Goal: Task Accomplishment & Management: Manage account settings

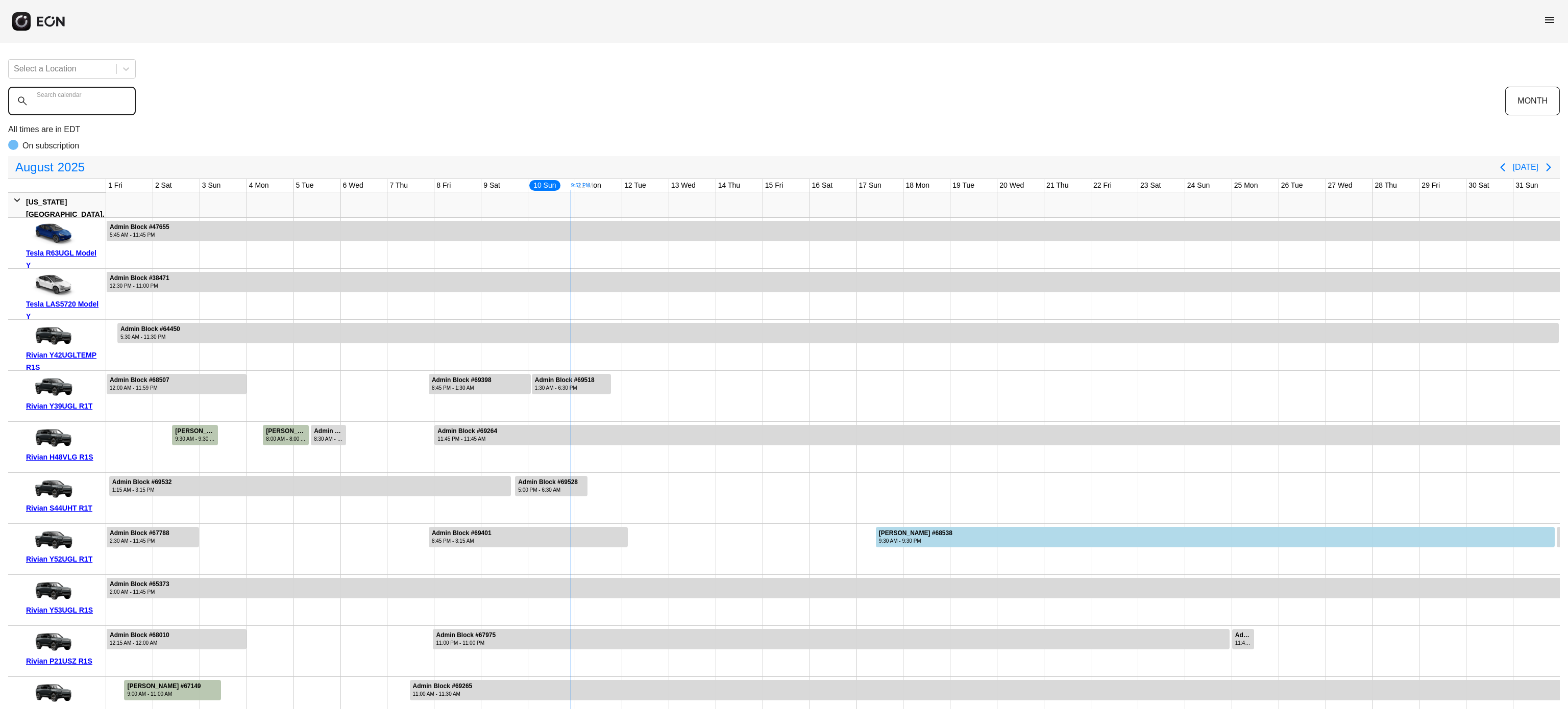
click at [99, 95] on calendar "Search calendar" at bounding box center [72, 101] width 127 height 29
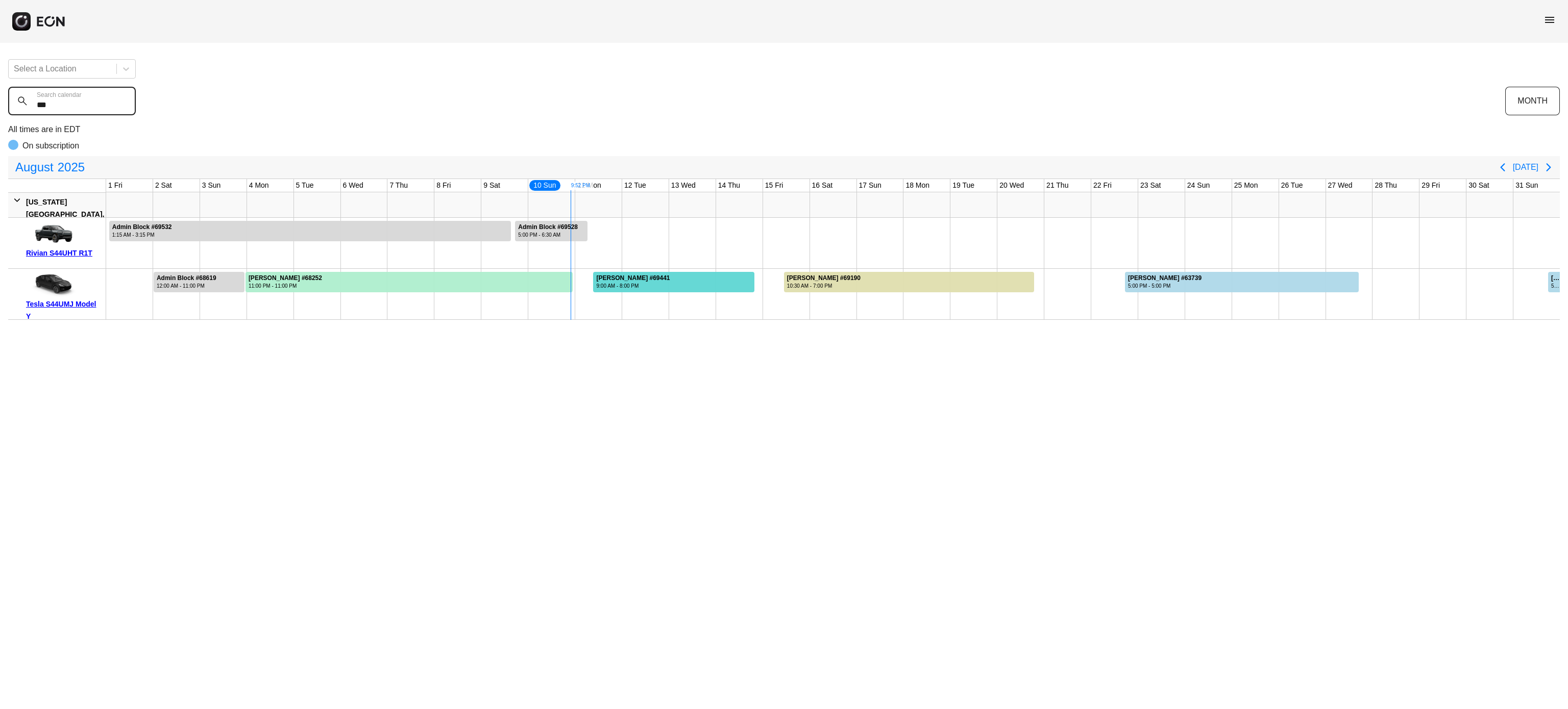
type calendar "***"
click at [661, 289] on div "9:00 AM - 8:00 PM" at bounding box center [633, 286] width 73 height 8
click at [70, 113] on calendar "***" at bounding box center [72, 101] width 127 height 29
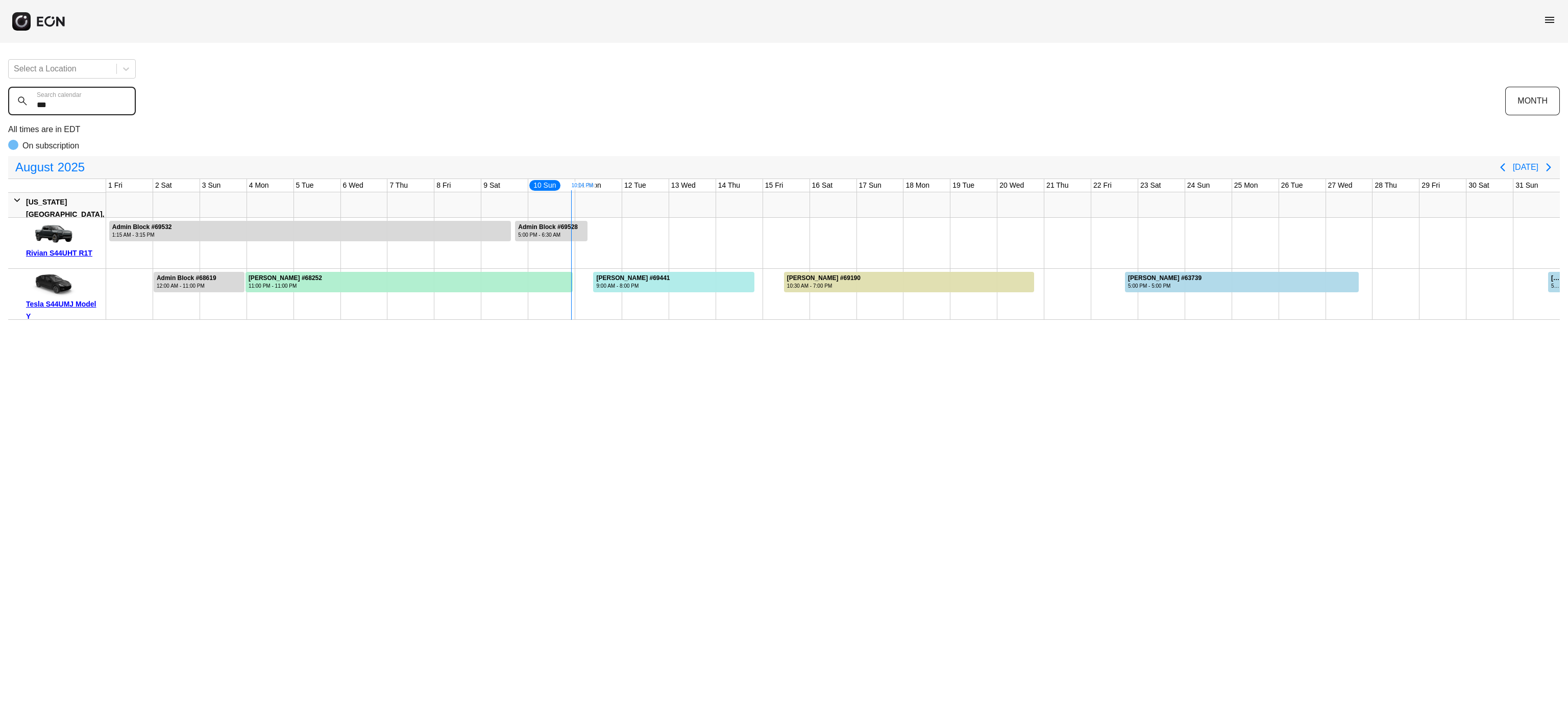
click at [70, 113] on calendar "***" at bounding box center [72, 101] width 127 height 29
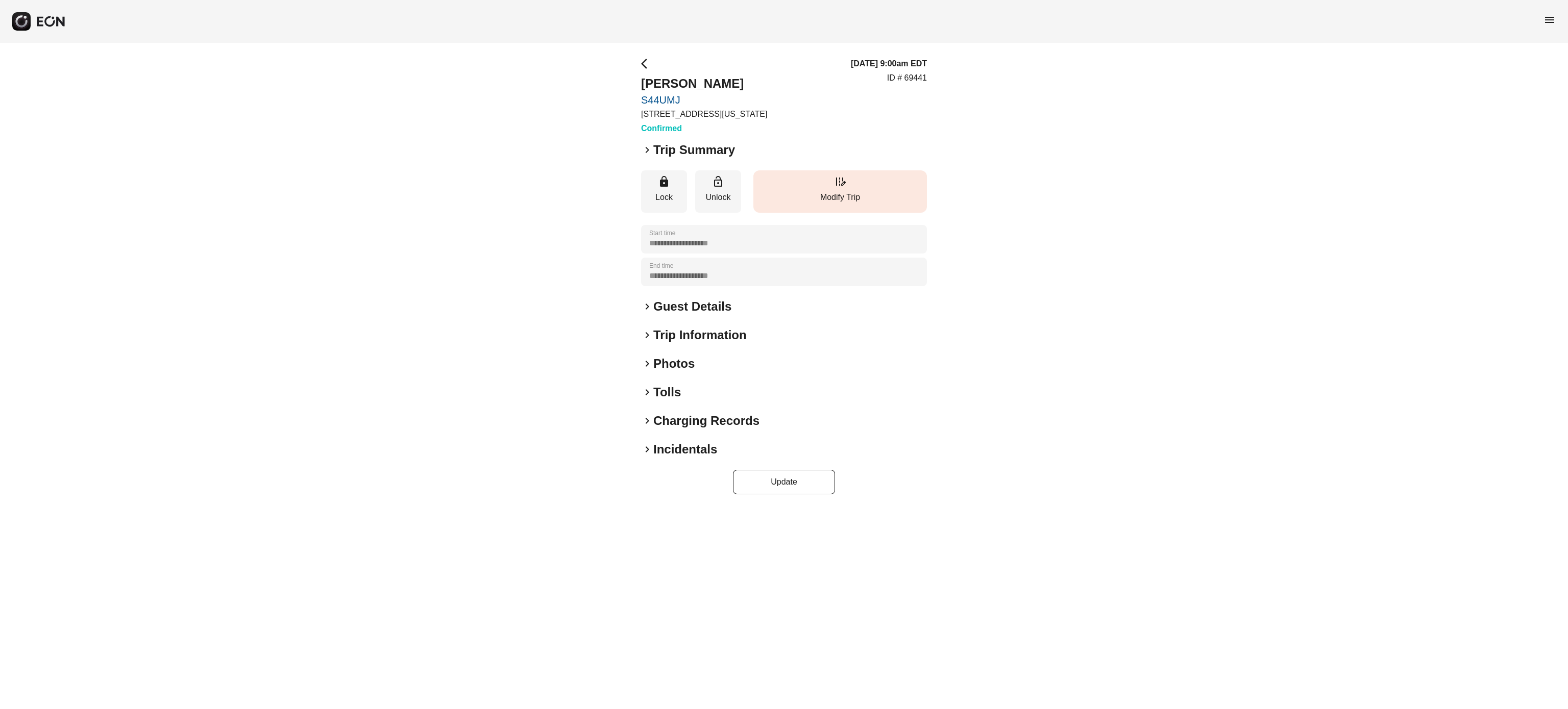
click at [861, 186] on button "edit_road Modify Trip" at bounding box center [840, 192] width 173 height 42
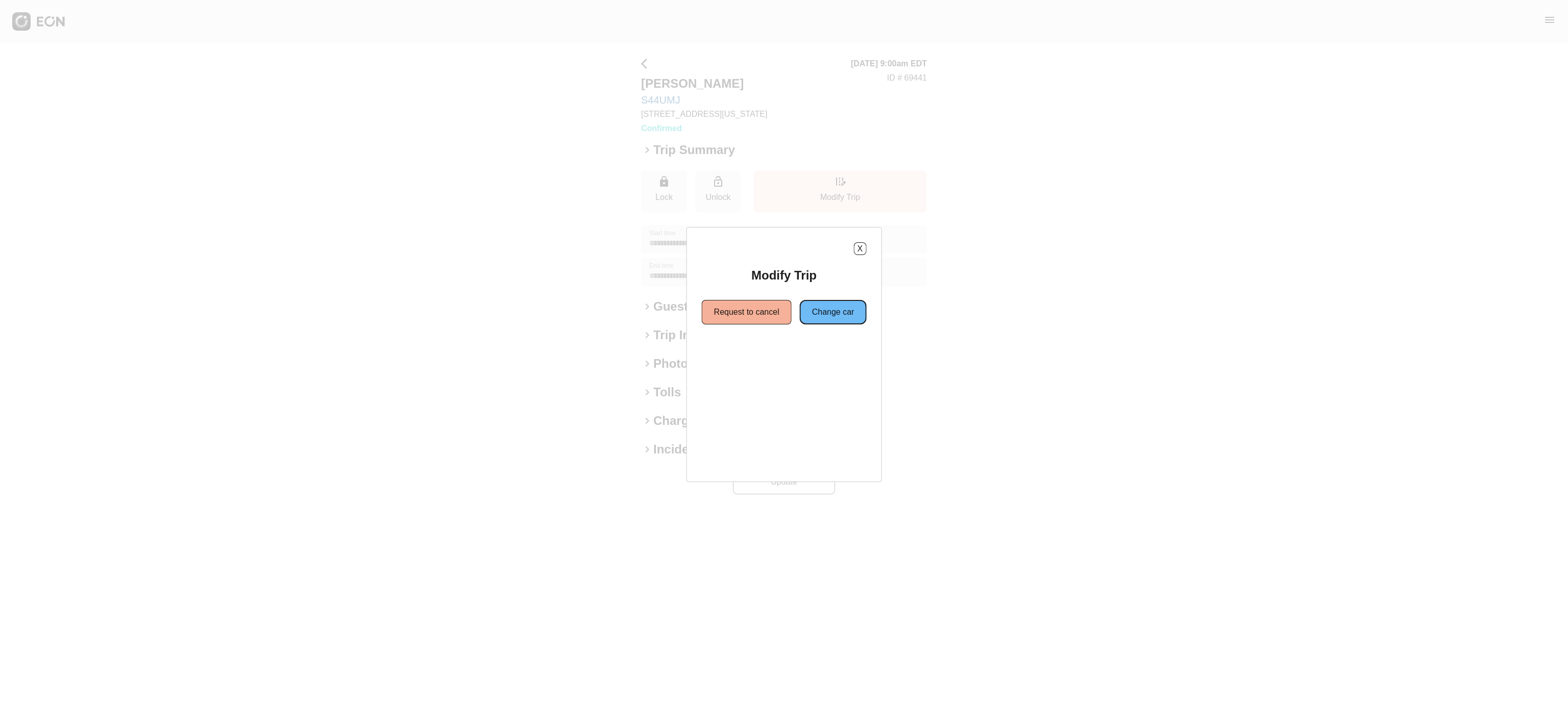
click at [824, 313] on button "Change car" at bounding box center [833, 312] width 67 height 25
click at [754, 355] on button "Same location" at bounding box center [738, 349] width 76 height 25
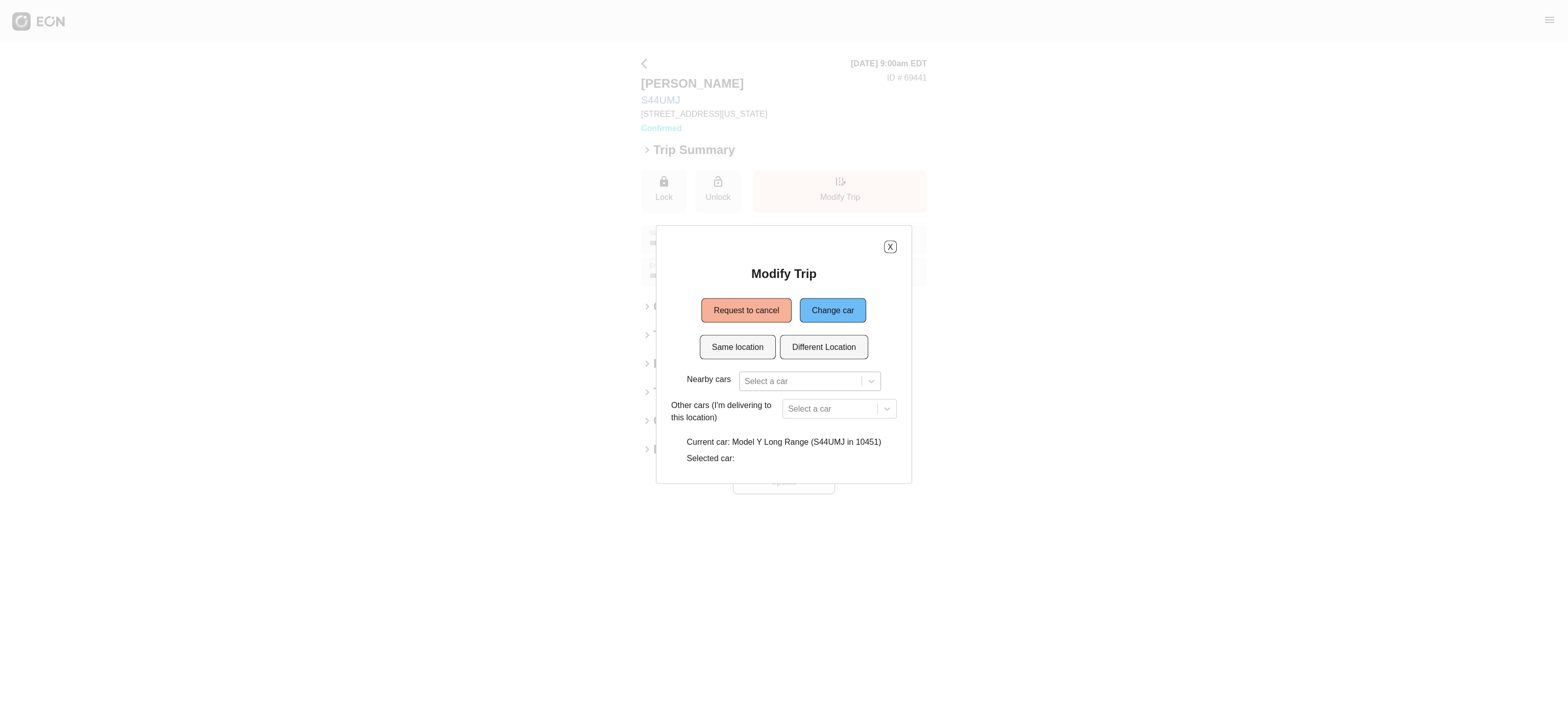
scroll to position [30, 0]
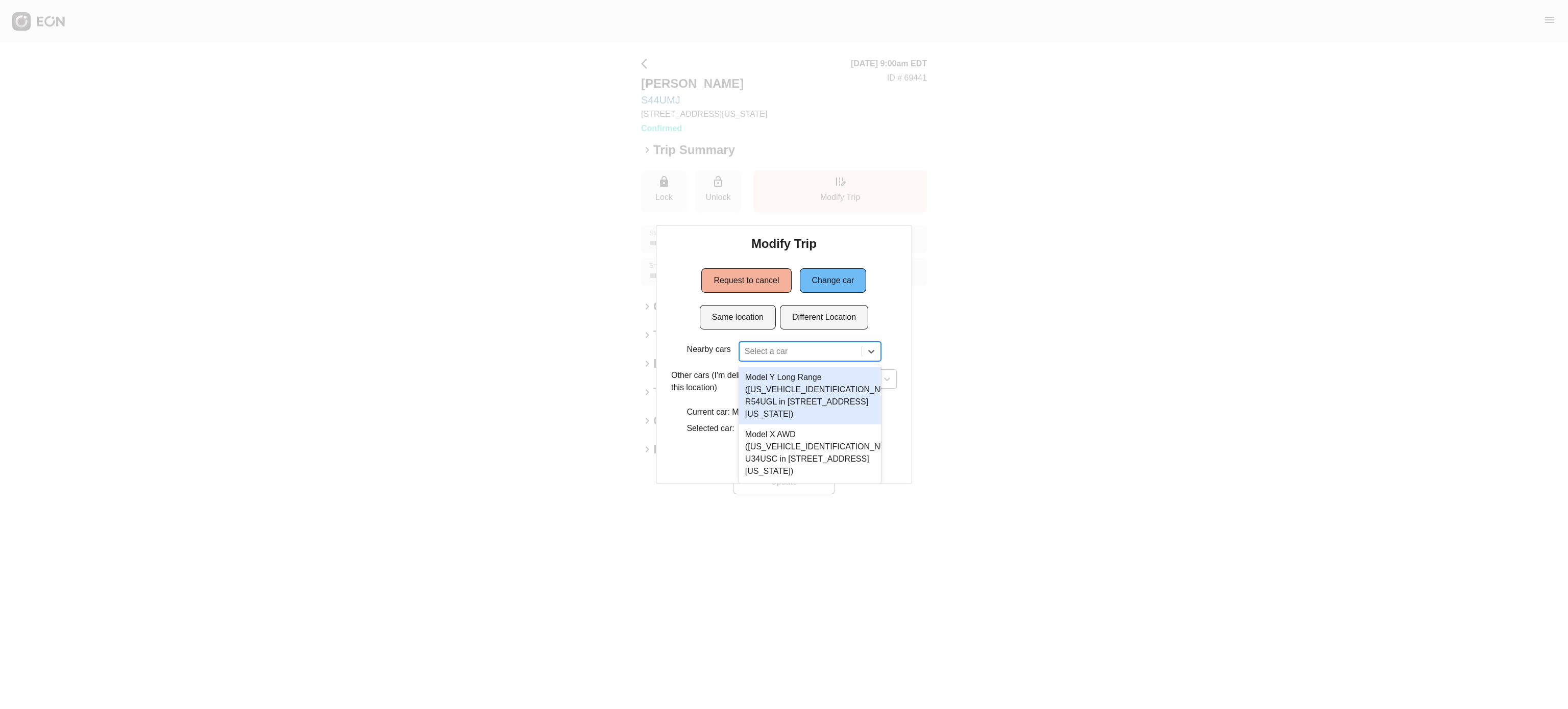
click at [757, 361] on div "2 results available. Use Up and Down to choose options, press Enter to select t…" at bounding box center [809, 352] width 142 height 20
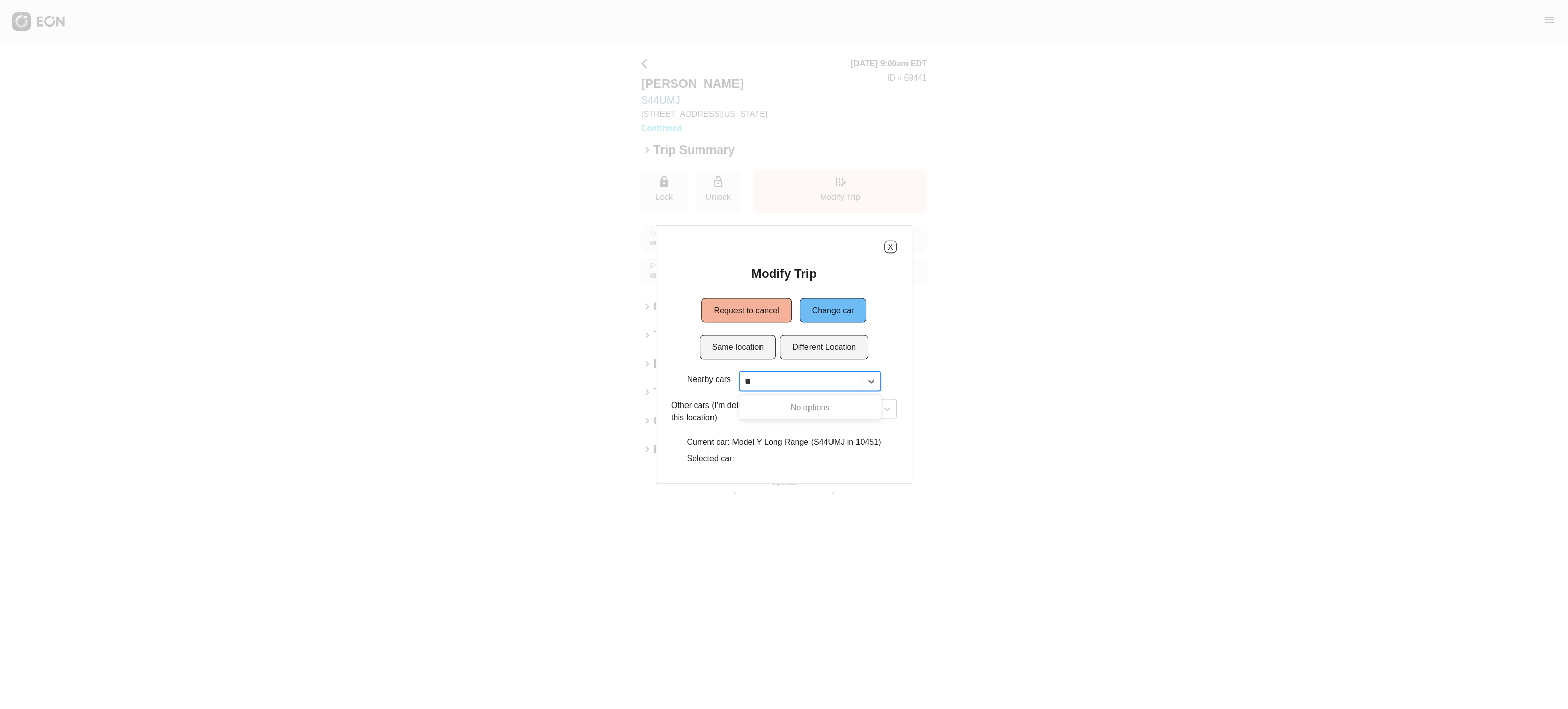
type input "*"
click at [858, 350] on button "Different Location" at bounding box center [823, 347] width 88 height 25
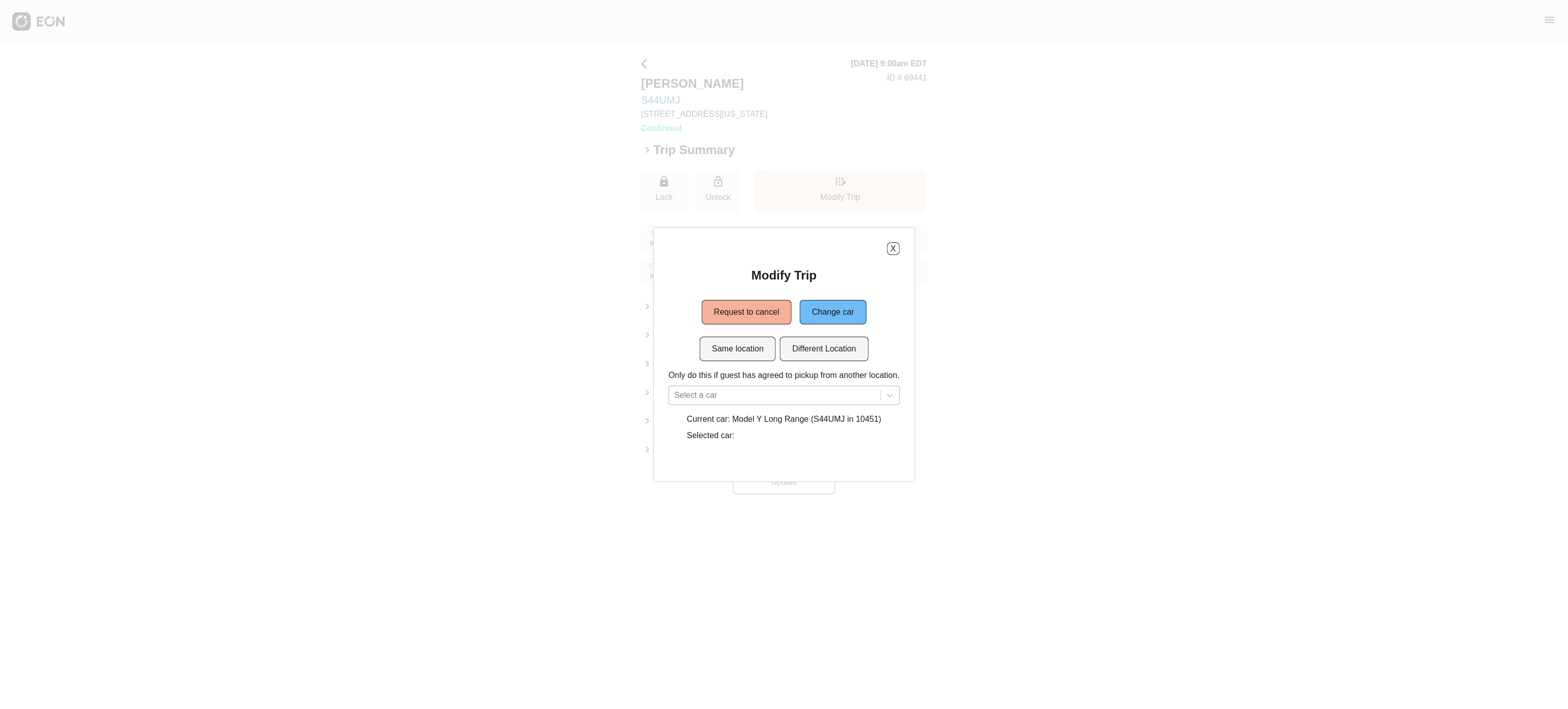
scroll to position [82, 0]
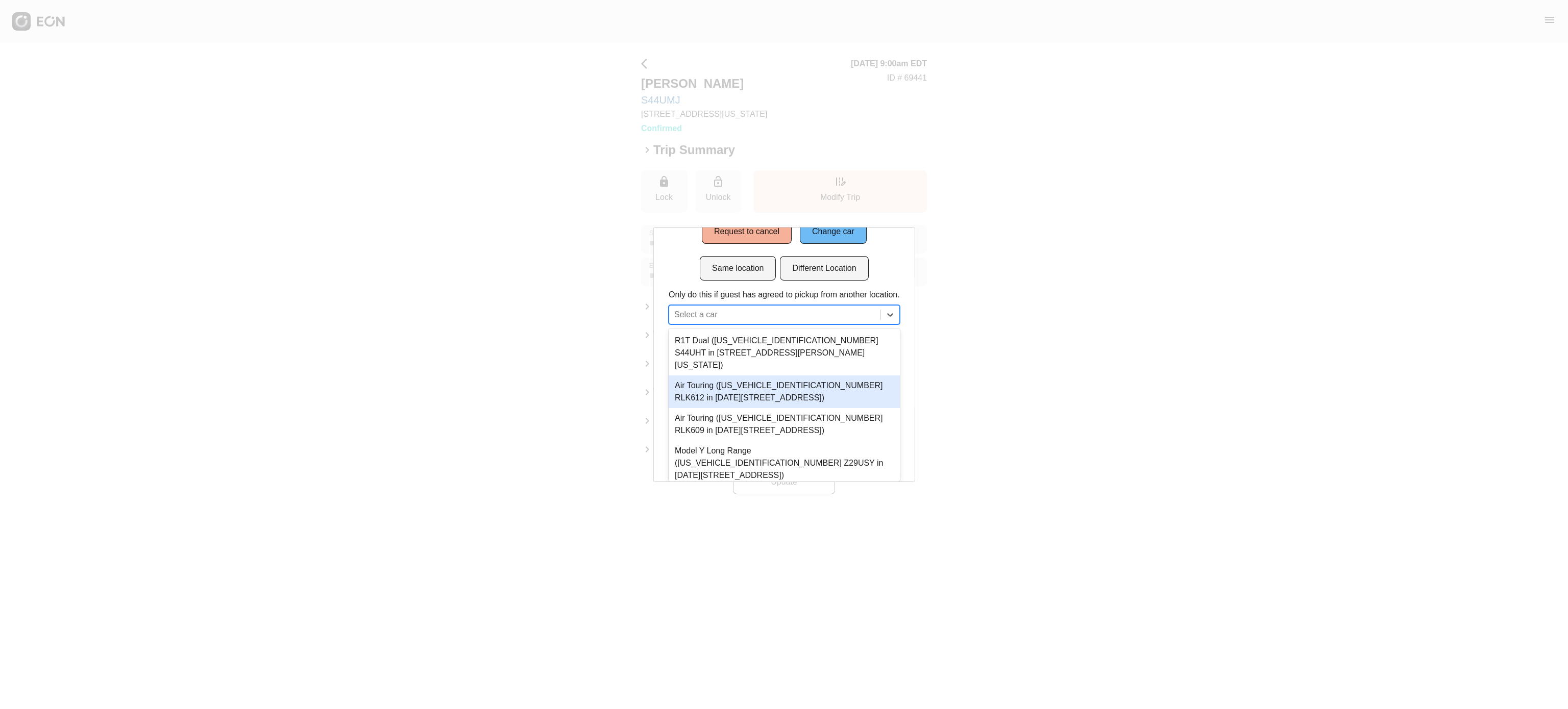
click at [840, 325] on div "5 results available. Use Up and Down to choose options, press Enter to select t…" at bounding box center [784, 315] width 231 height 20
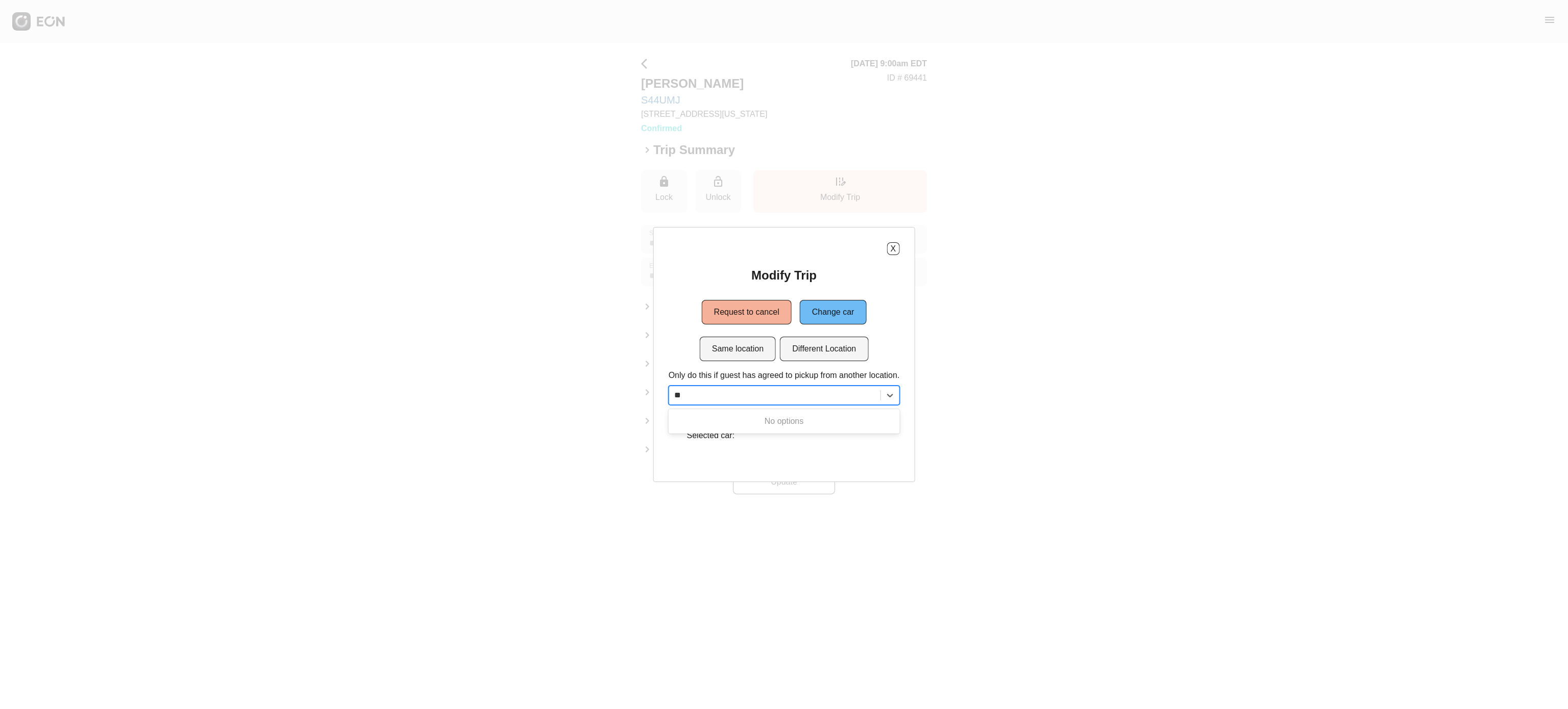
type input "*"
click at [747, 348] on button "Same location" at bounding box center [738, 349] width 76 height 25
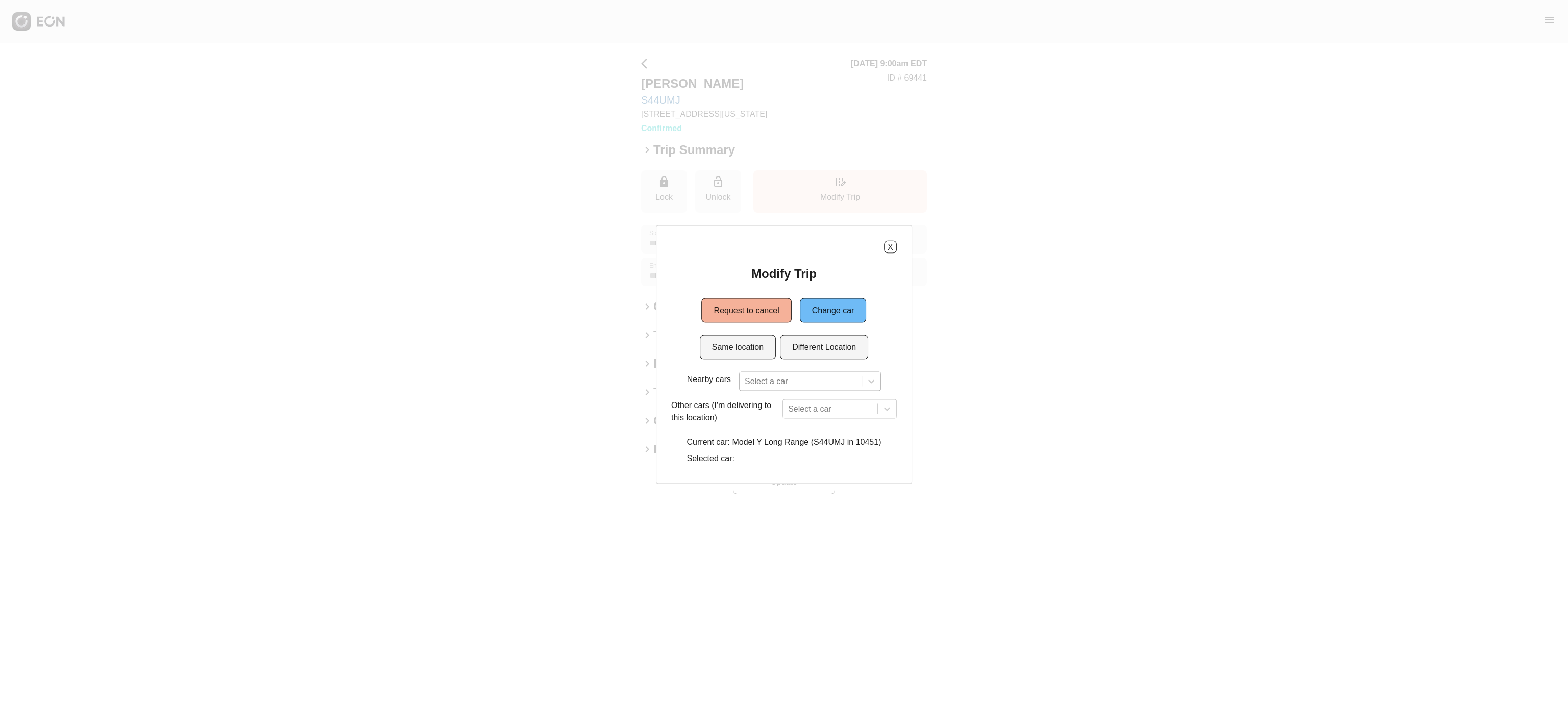
scroll to position [30, 0]
click at [805, 387] on div "Select a car" at bounding box center [809, 382] width 142 height 20
click at [900, 275] on div "X Modify Trip Request to cancel Change car Same location Different Location Nea…" at bounding box center [784, 354] width 256 height 258
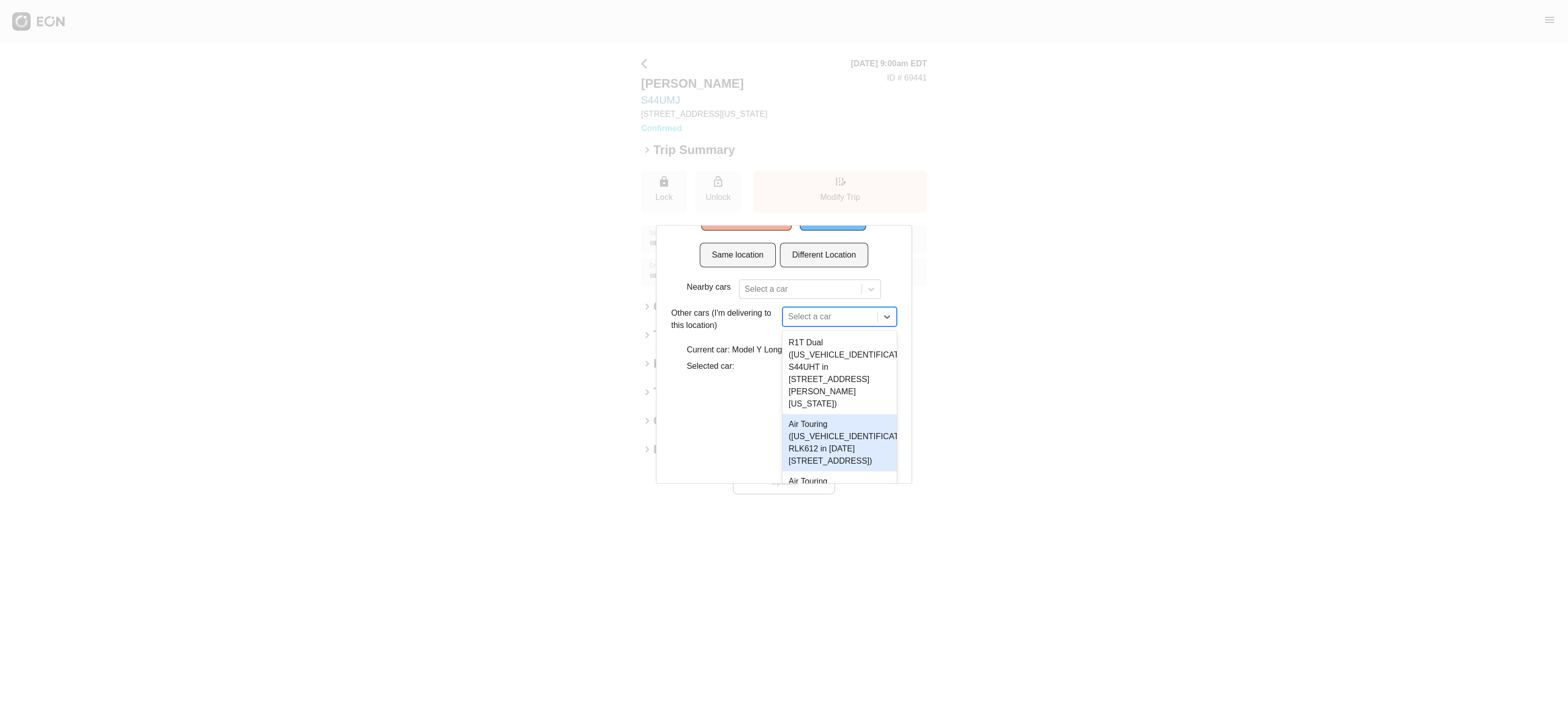
click at [843, 327] on div "5 results available. Use Up and Down to choose options, press Enter to select t…" at bounding box center [840, 317] width 114 height 20
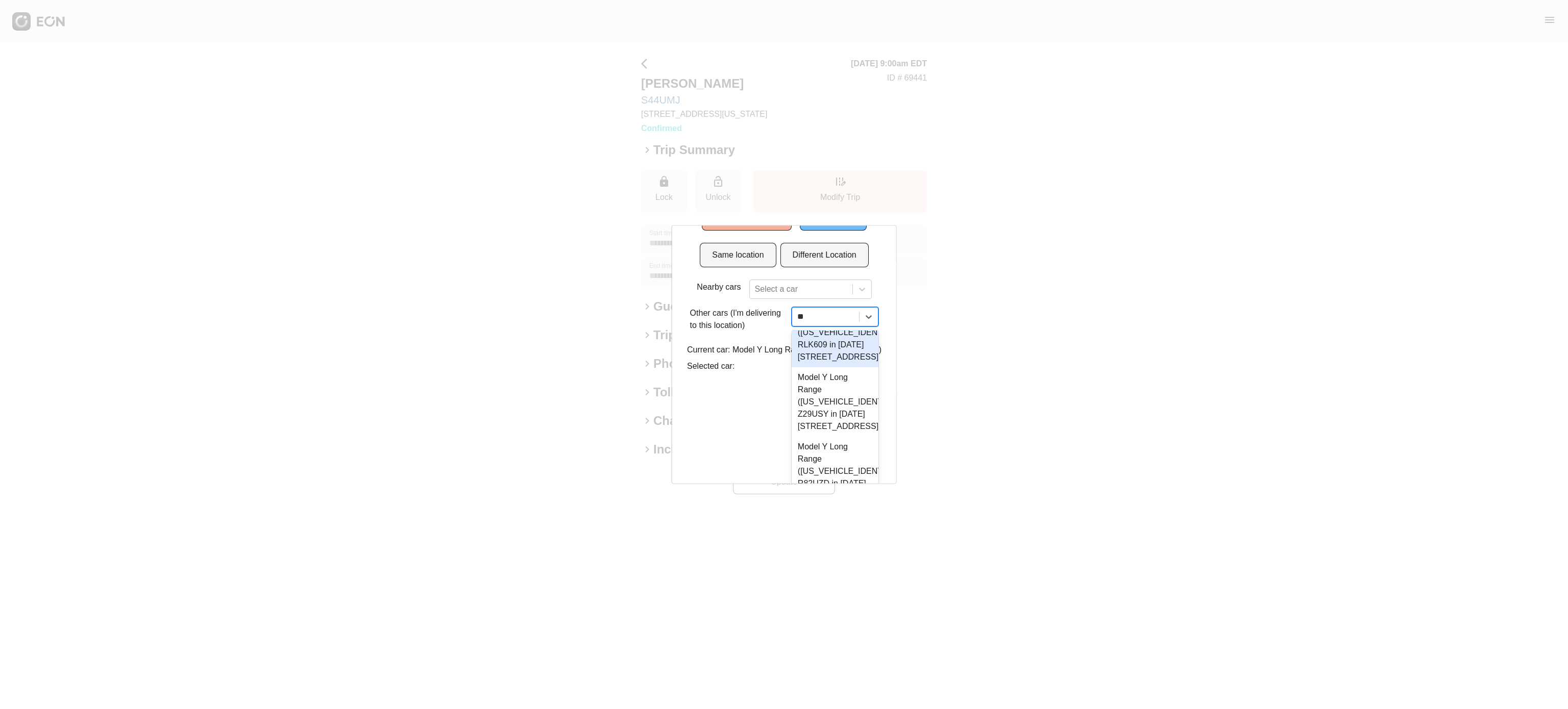
scroll to position [0, 0]
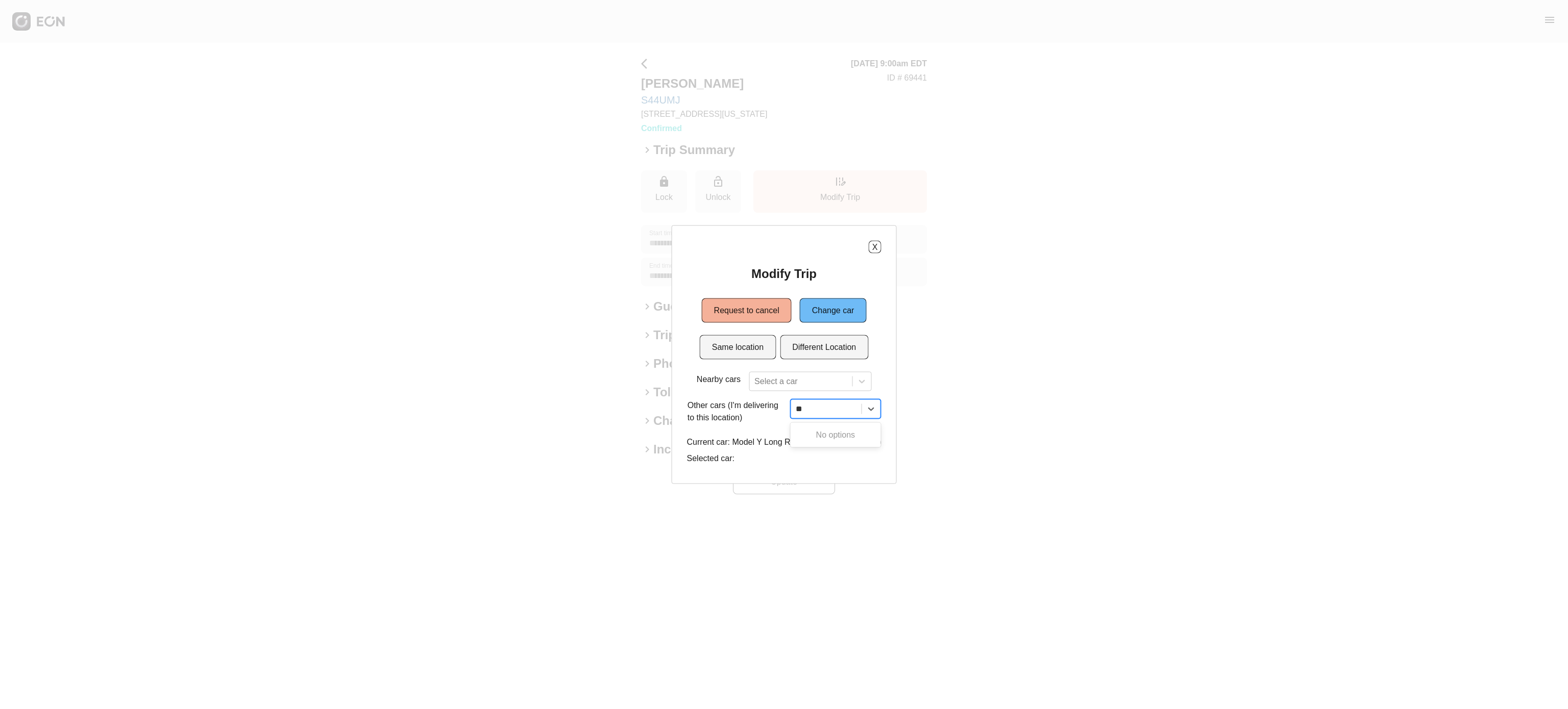
type input "*"
click at [745, 342] on button "Same location" at bounding box center [738, 347] width 76 height 25
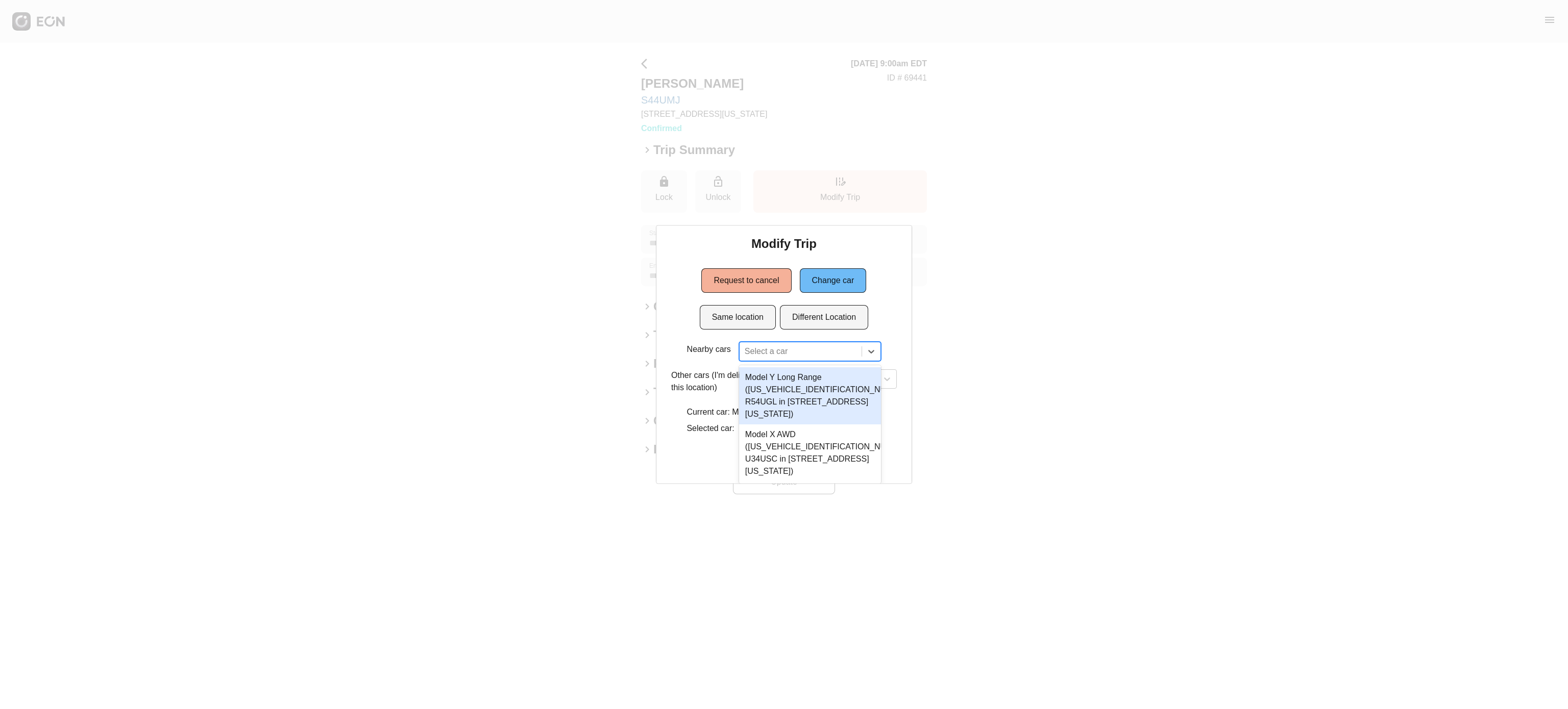
click at [769, 361] on div "2 results available. Use Up and Down to choose options, press Enter to select t…" at bounding box center [809, 352] width 142 height 20
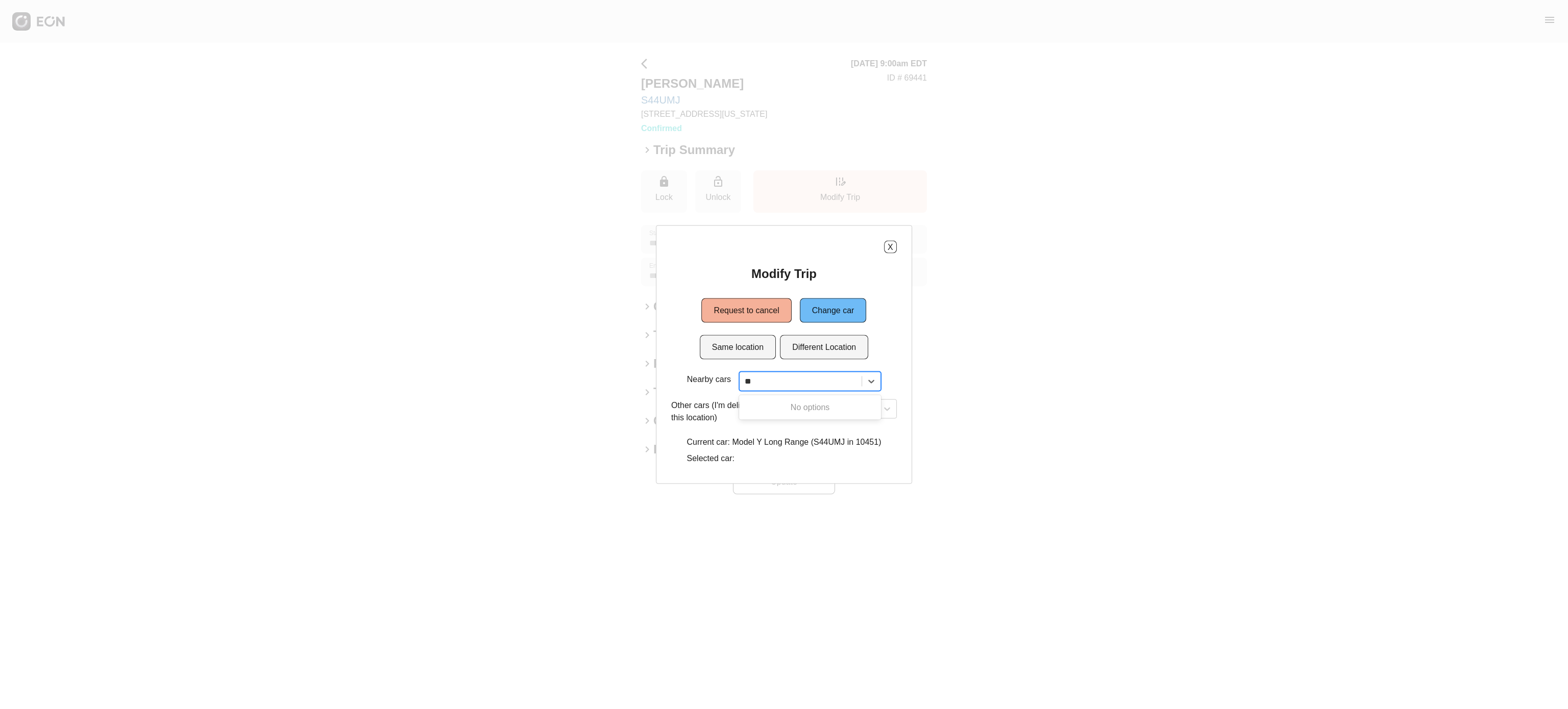
scroll to position [0, 0]
type input "**"
click at [890, 243] on button "X" at bounding box center [890, 247] width 13 height 13
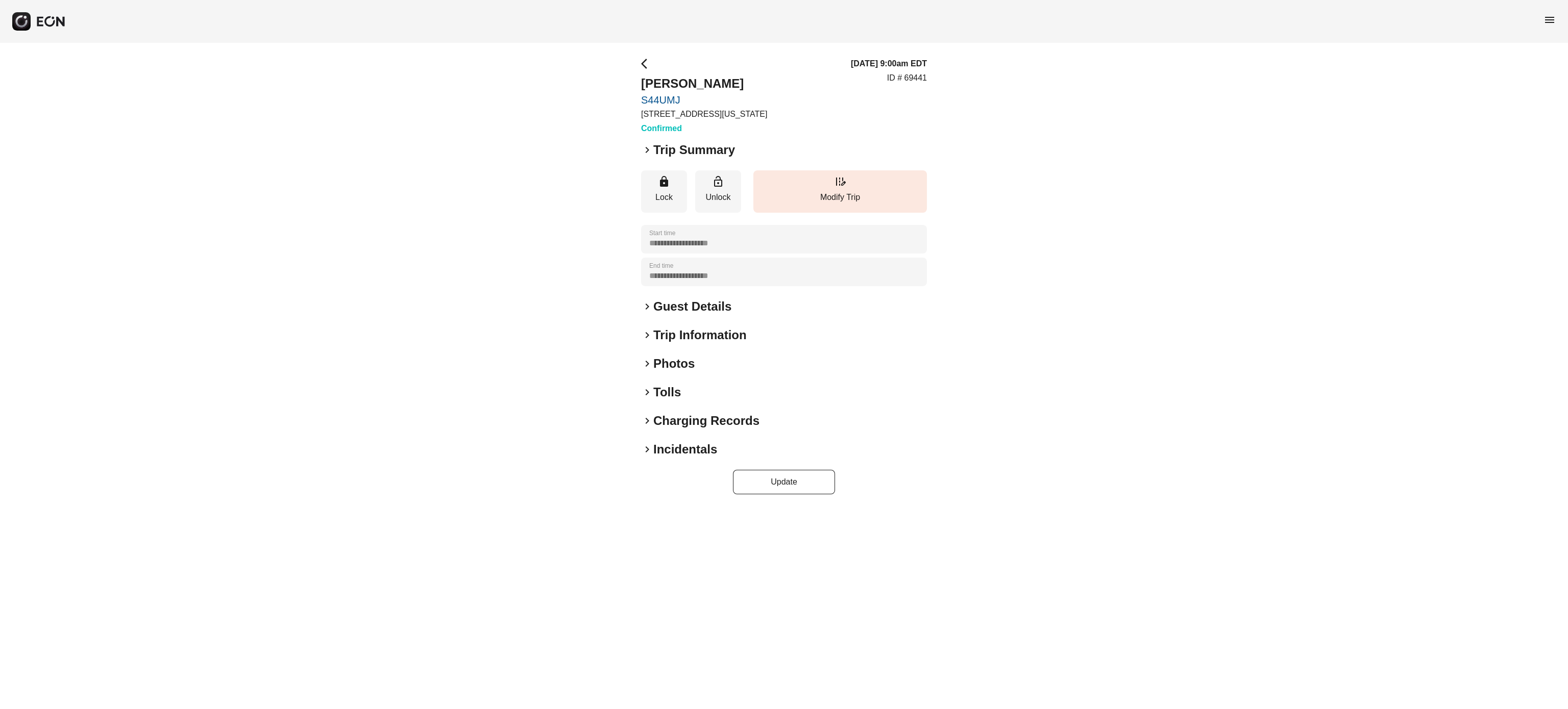
click at [908, 77] on p "ID # 69441" at bounding box center [907, 77] width 40 height 12
copy p "69441"
drag, startPoint x: 637, startPoint y: 79, endPoint x: 798, endPoint y: 58, distance: 162.4
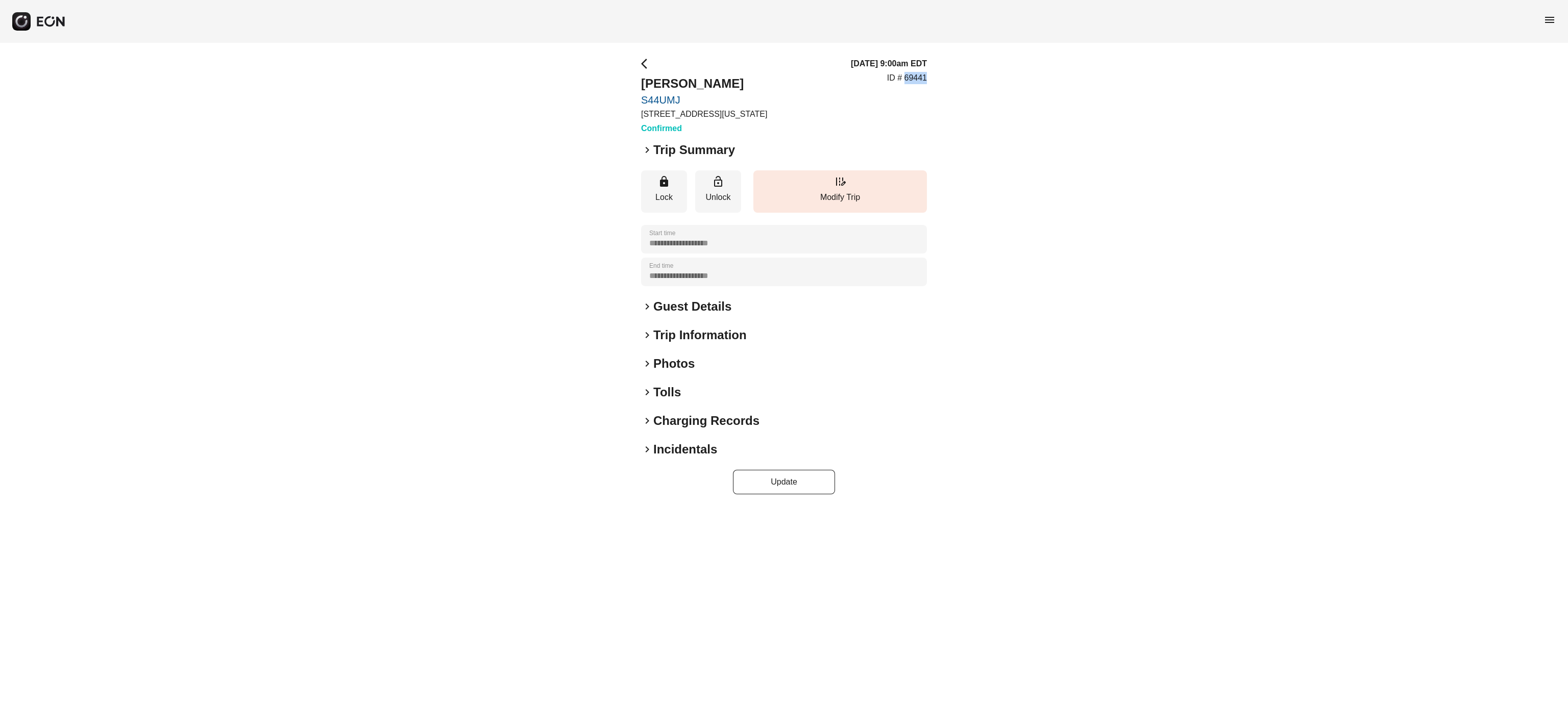
click at [798, 58] on div "**********" at bounding box center [784, 276] width 1568 height 466
copy h2 "Harrison Franke"
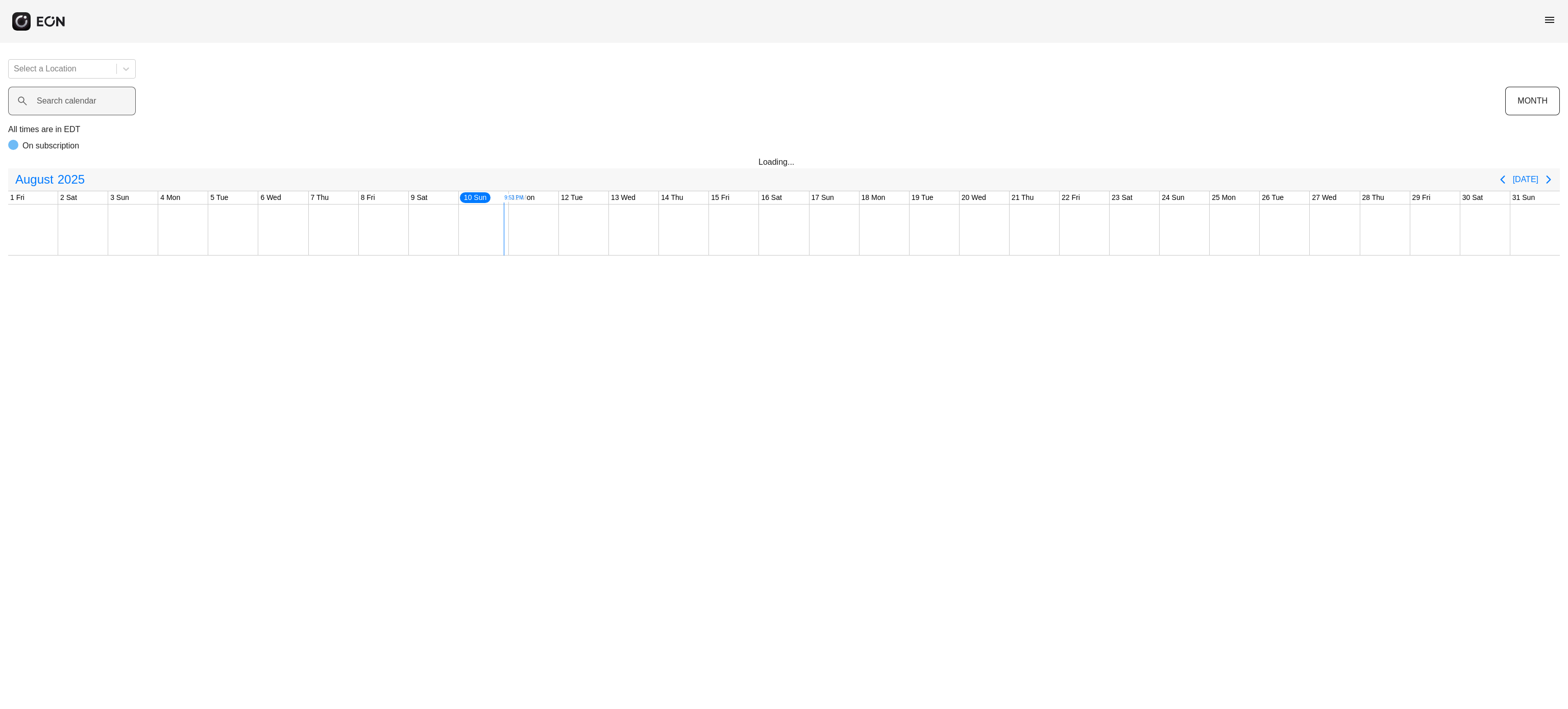
click at [63, 97] on label "Search calendar" at bounding box center [66, 101] width 60 height 12
click at [63, 97] on calendar "Search calendar" at bounding box center [72, 101] width 127 height 29
type calendar "*******"
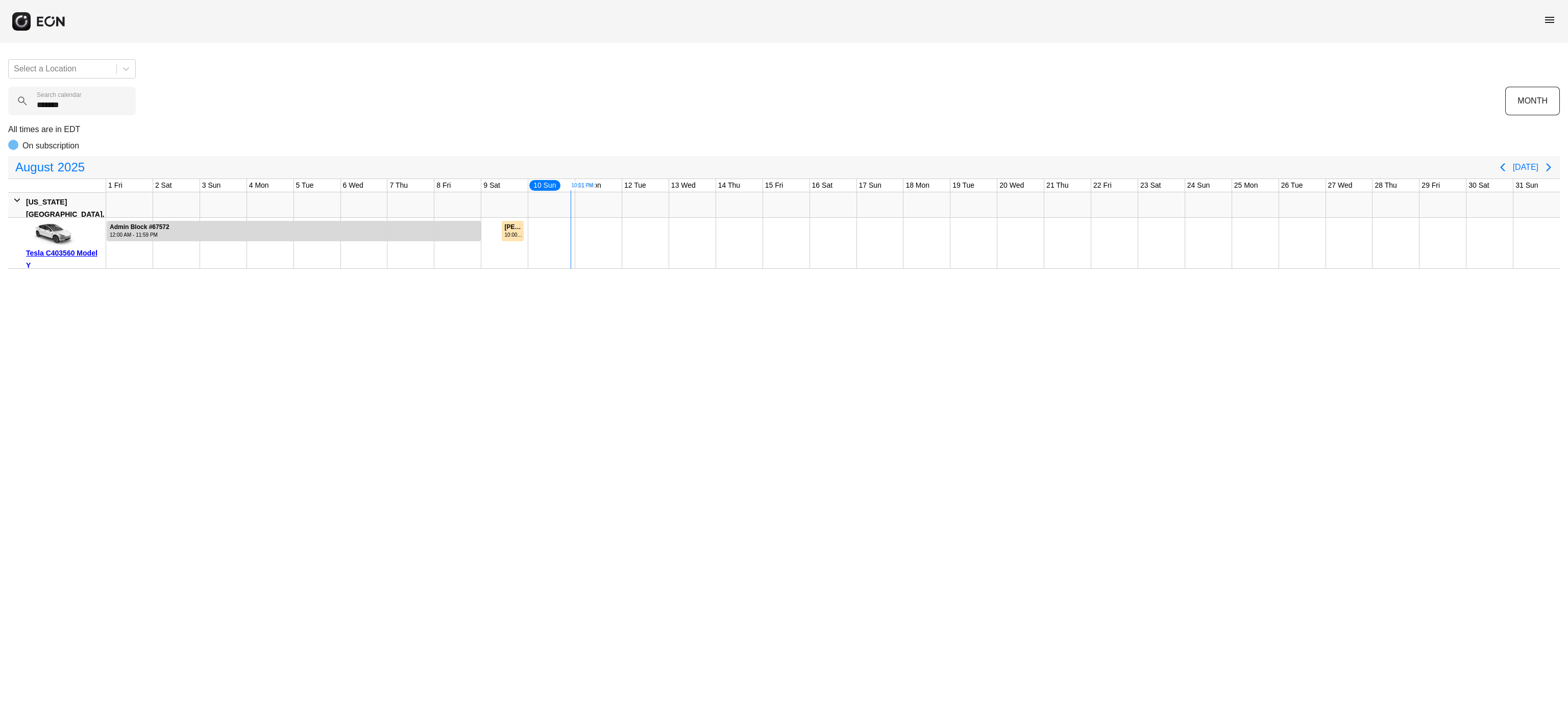
click at [1552, 20] on span "menu" at bounding box center [1550, 20] width 12 height 12
click at [1529, 70] on link "Cars" at bounding box center [1529, 68] width 53 height 12
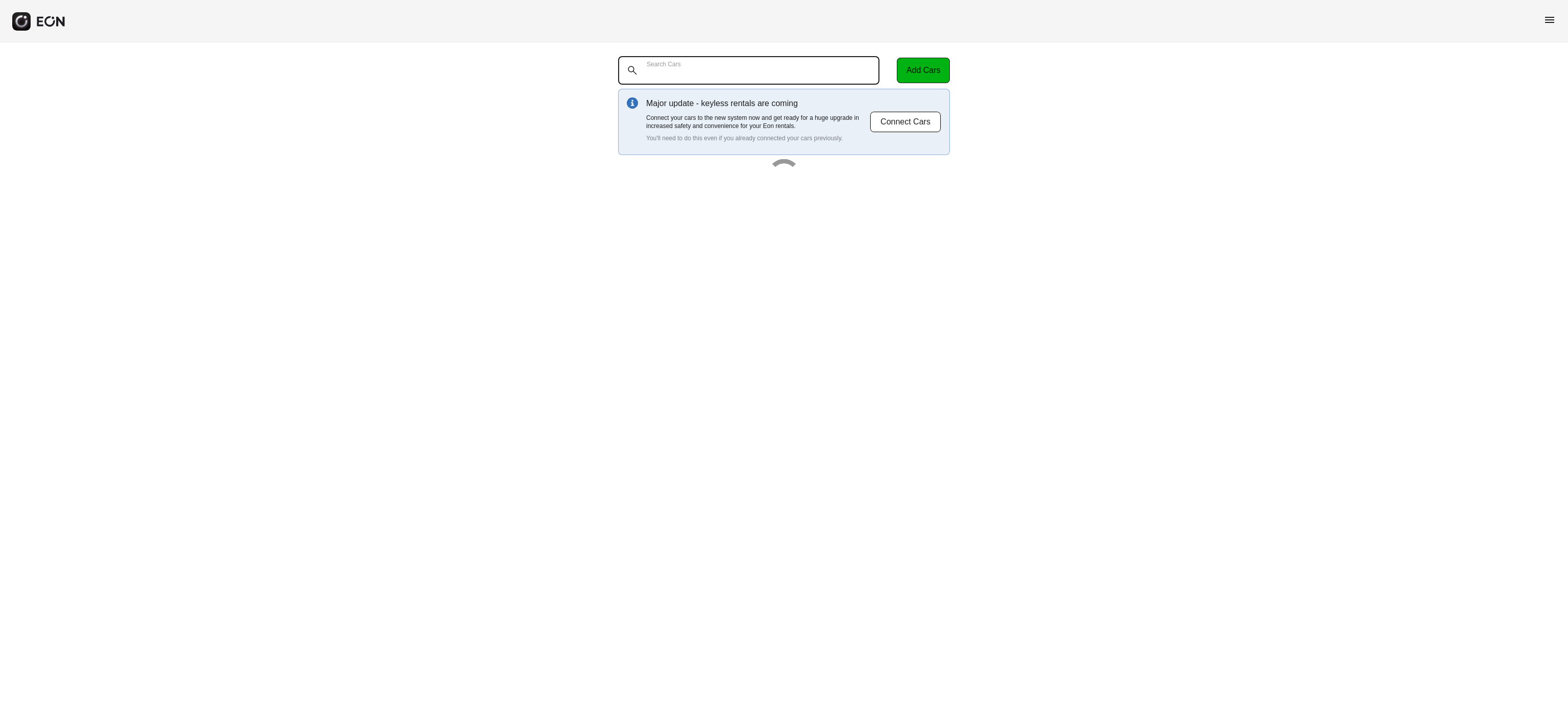
click at [769, 59] on Cars "Search Cars" at bounding box center [749, 70] width 261 height 29
click at [855, 181] on p "License: C403560 | VIN: 7SAYGDEE8NF481086" at bounding box center [833, 182] width 147 height 16
copy p "7SAYGDEE8NF481086"
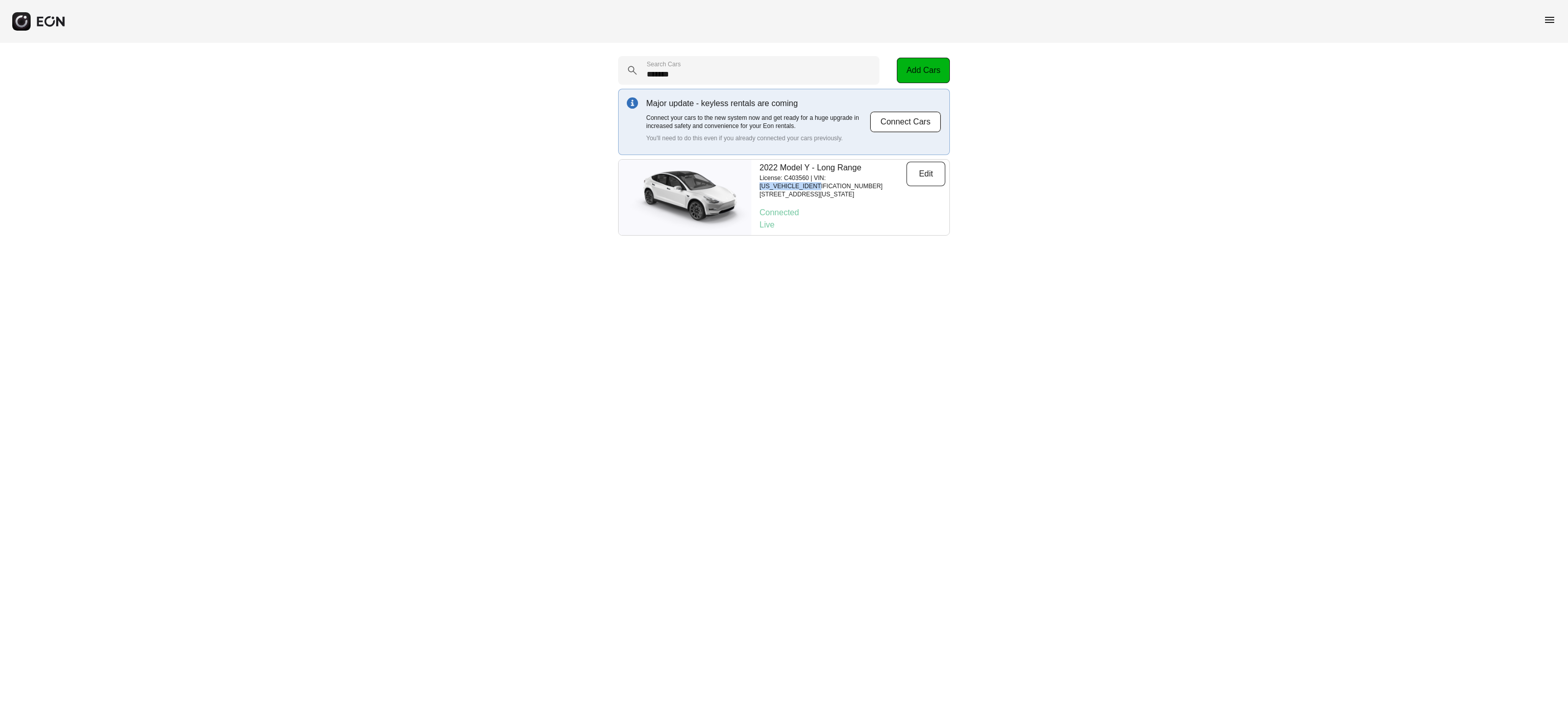
copy p "7SAYGDEE8NF481086"
click at [716, 65] on Cars "*******" at bounding box center [749, 70] width 261 height 29
type Cars "******"
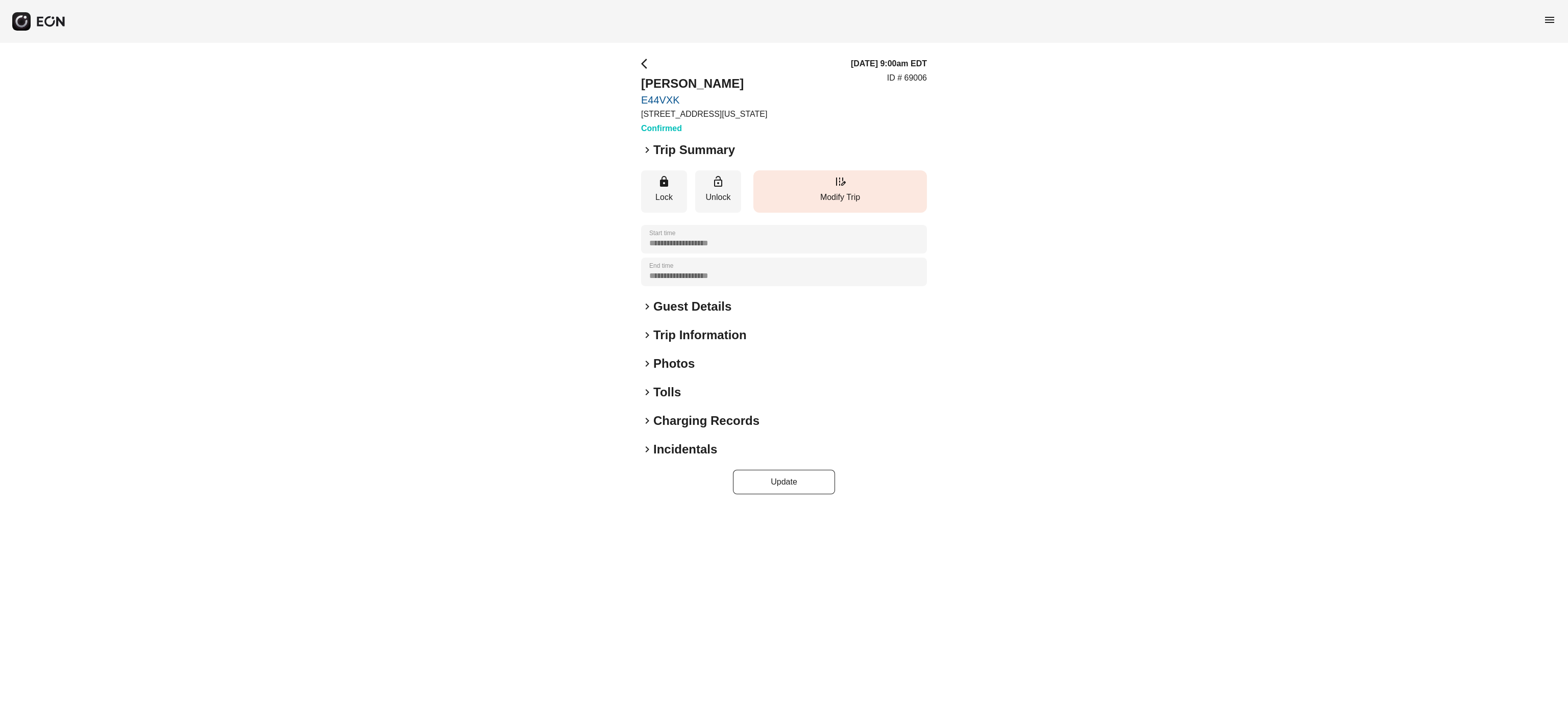
click at [850, 189] on button "edit_road Modify Trip" at bounding box center [840, 192] width 173 height 42
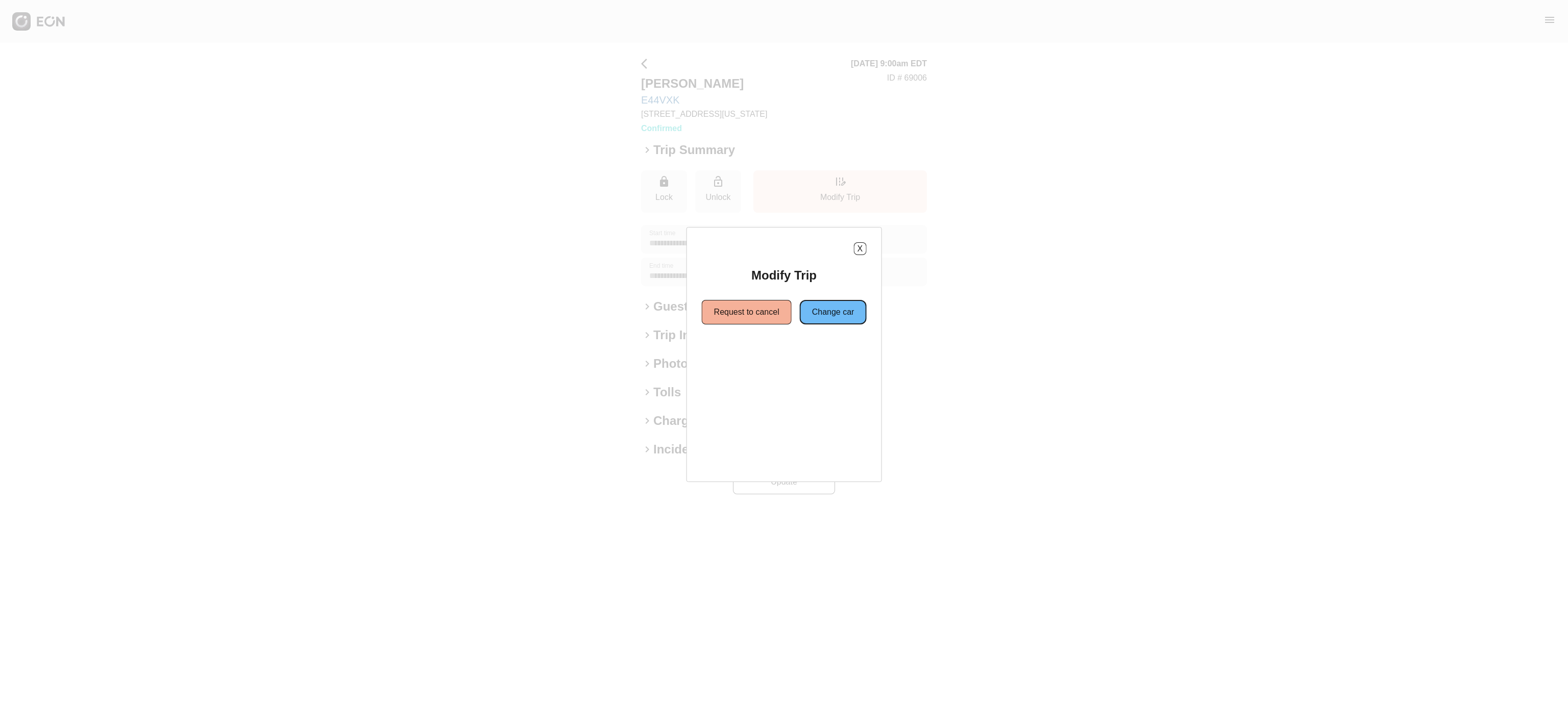
click at [825, 310] on button "Change car" at bounding box center [833, 312] width 67 height 25
click at [753, 351] on button "Same location" at bounding box center [738, 349] width 76 height 25
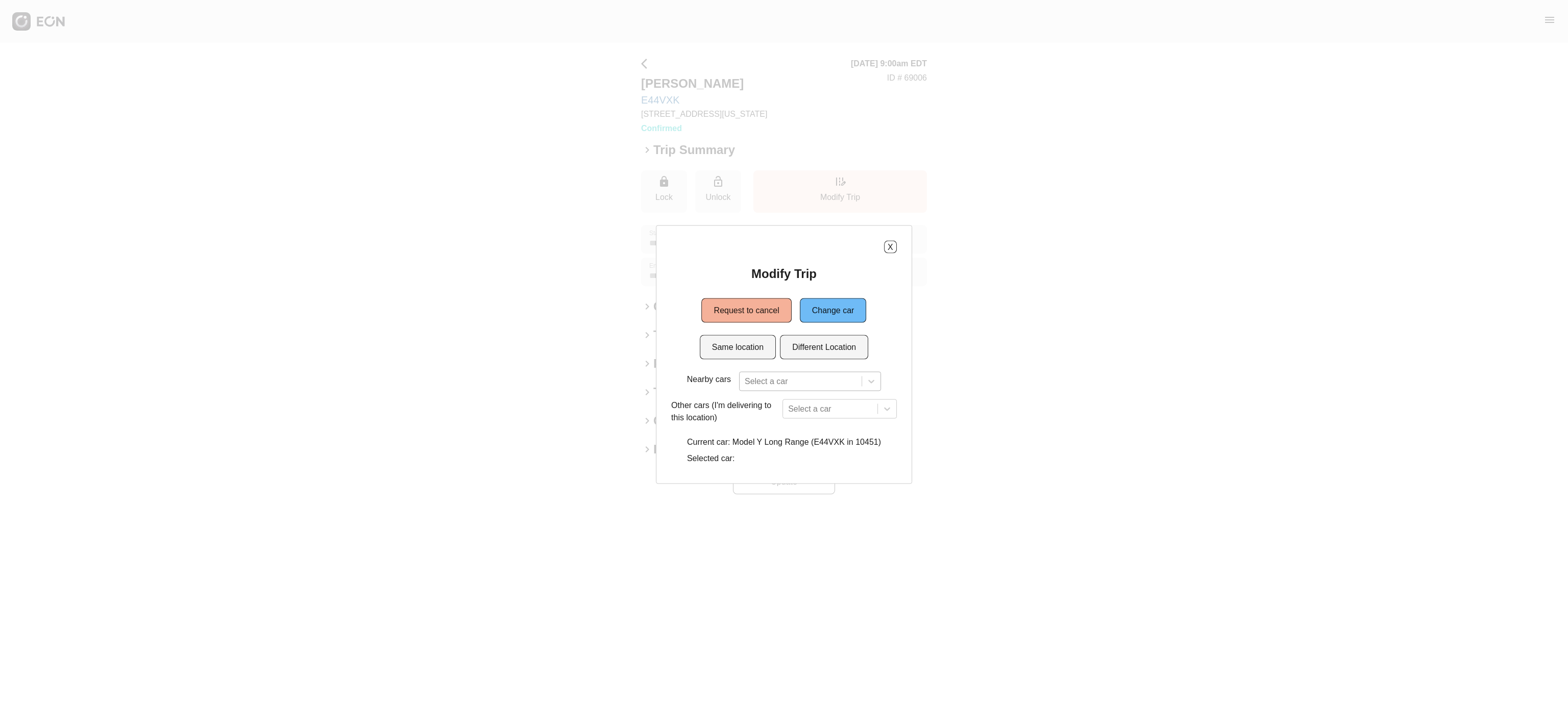
scroll to position [65, 0]
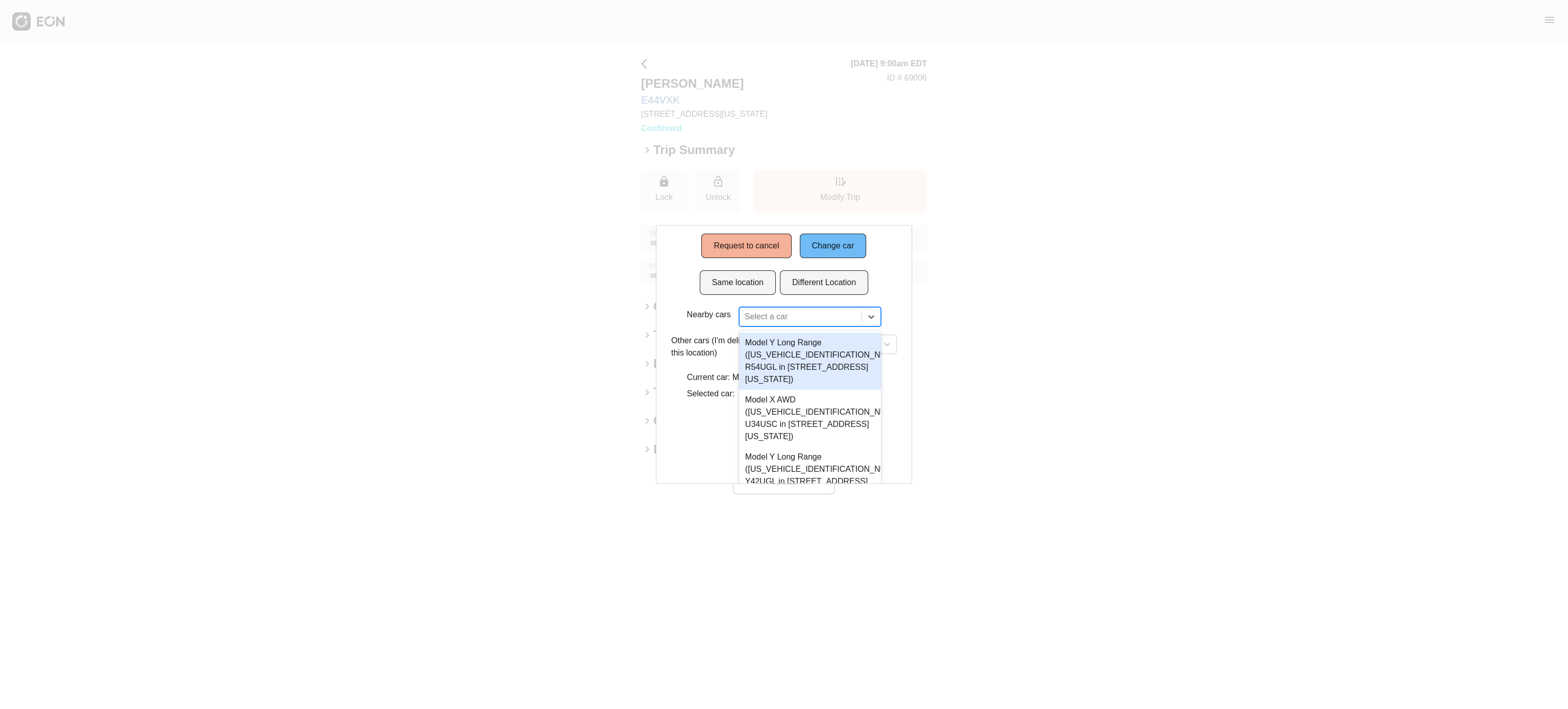
click at [783, 327] on div "3 results available. Use Up and Down to choose options, press Enter to select t…" at bounding box center [809, 317] width 142 height 20
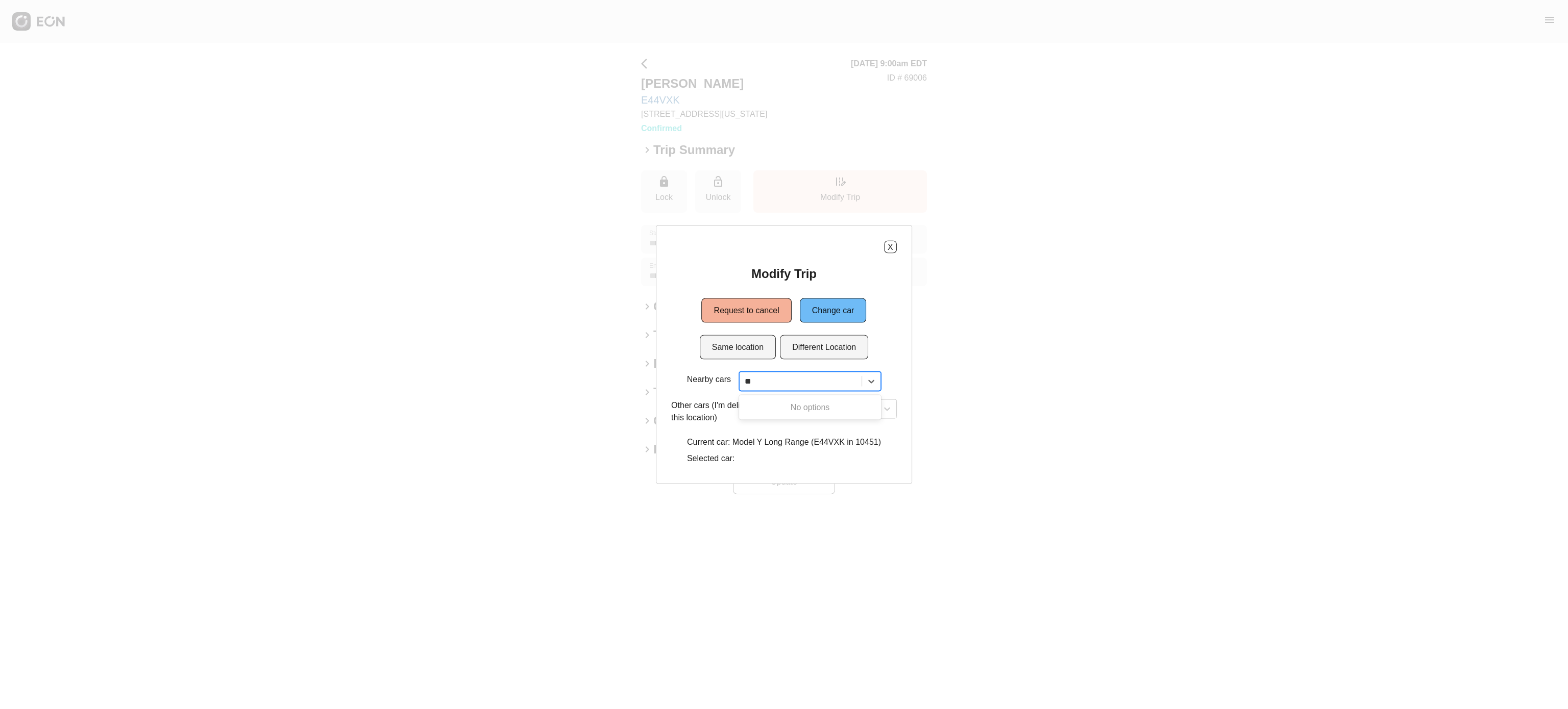
scroll to position [0, 0]
type input "*"
click at [847, 344] on button "Different Location" at bounding box center [823, 347] width 88 height 25
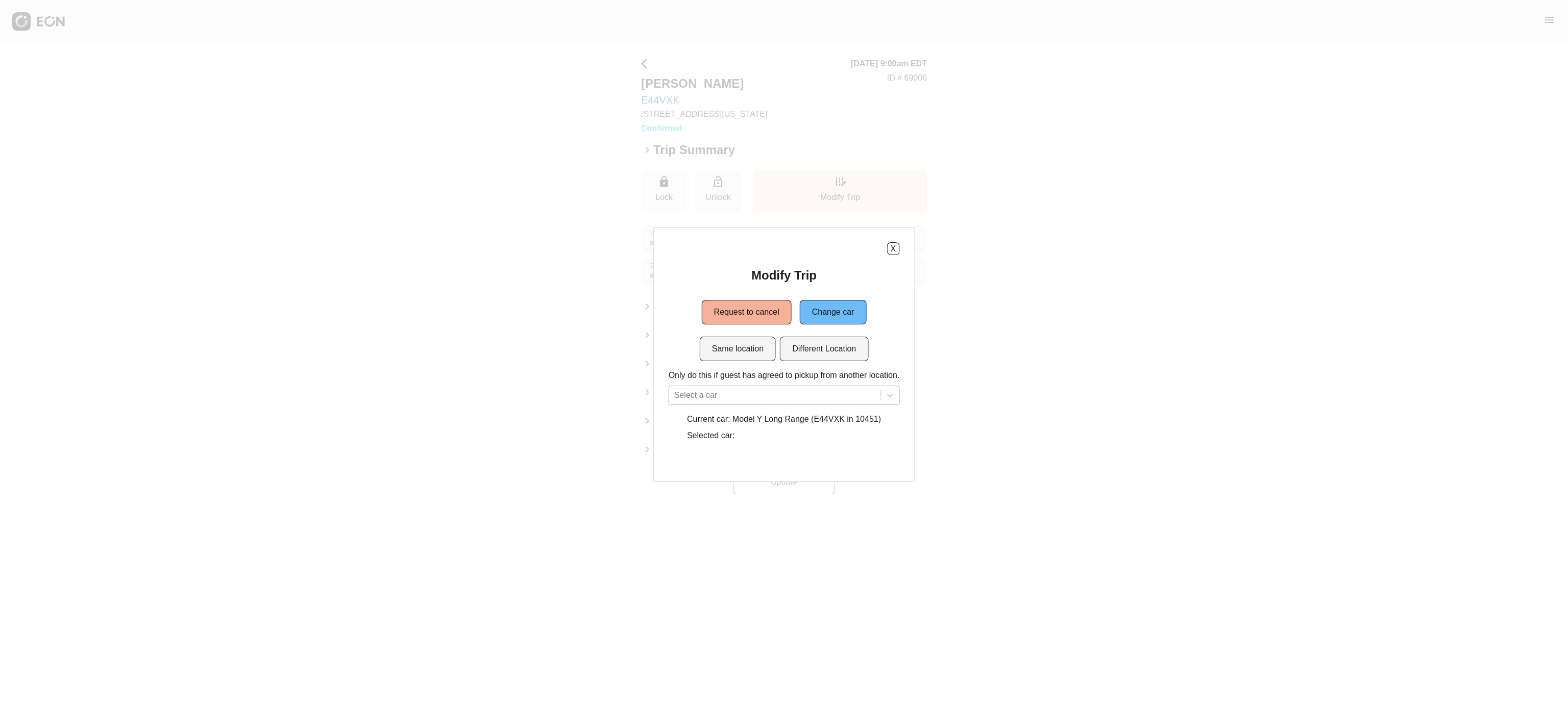
scroll to position [82, 0]
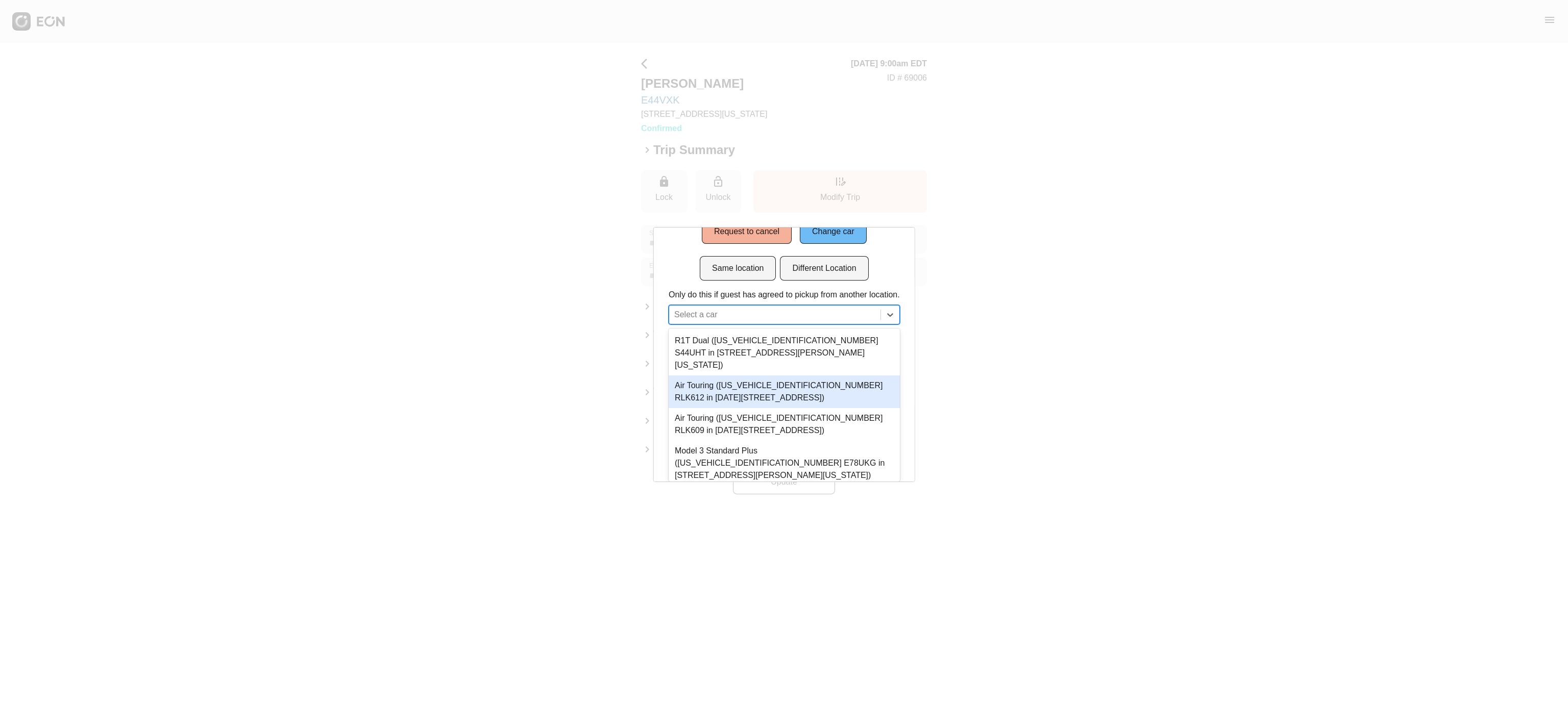
click at [832, 325] on div "6 results available. Use Up and Down to choose options, press Enter to select t…" at bounding box center [784, 315] width 231 height 20
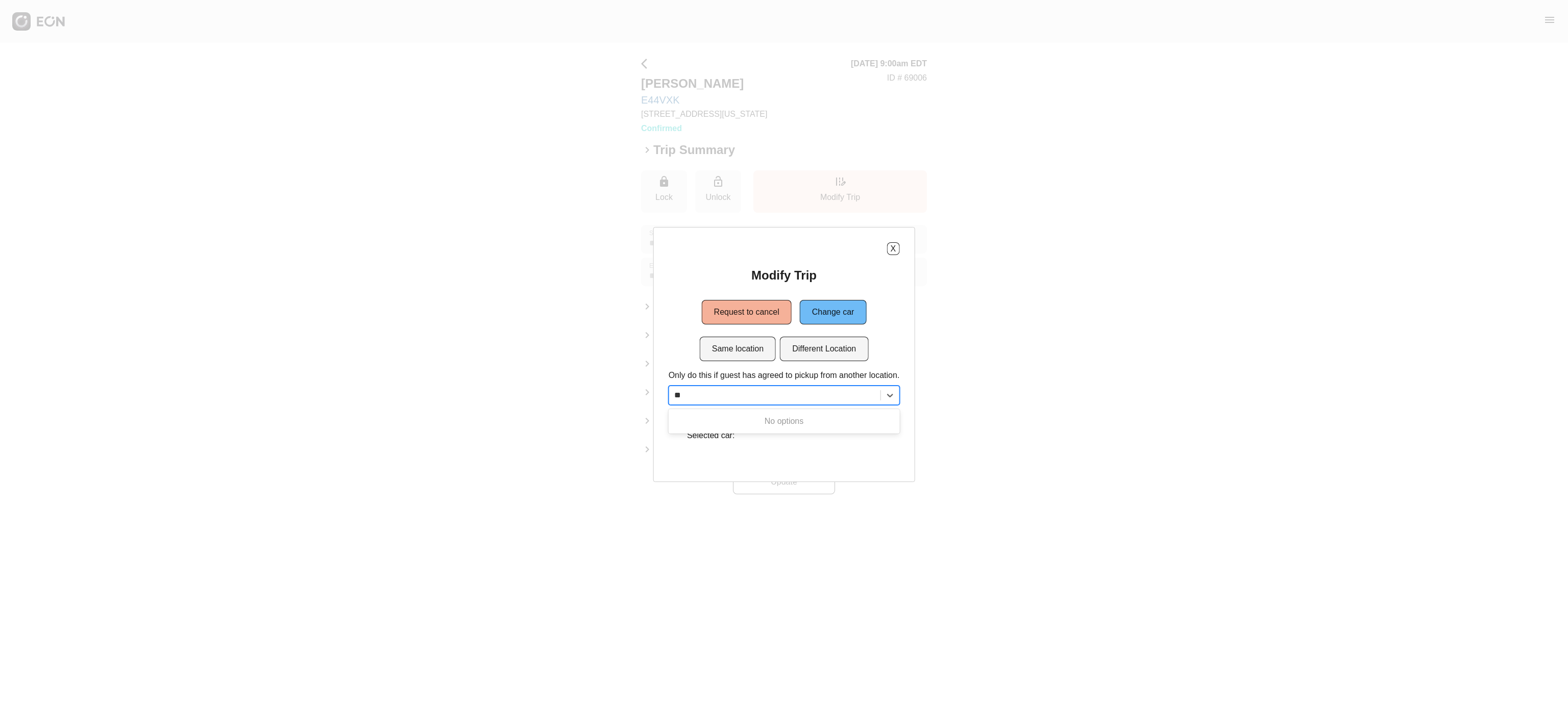
type input "*"
click at [890, 246] on button "X" at bounding box center [893, 249] width 13 height 13
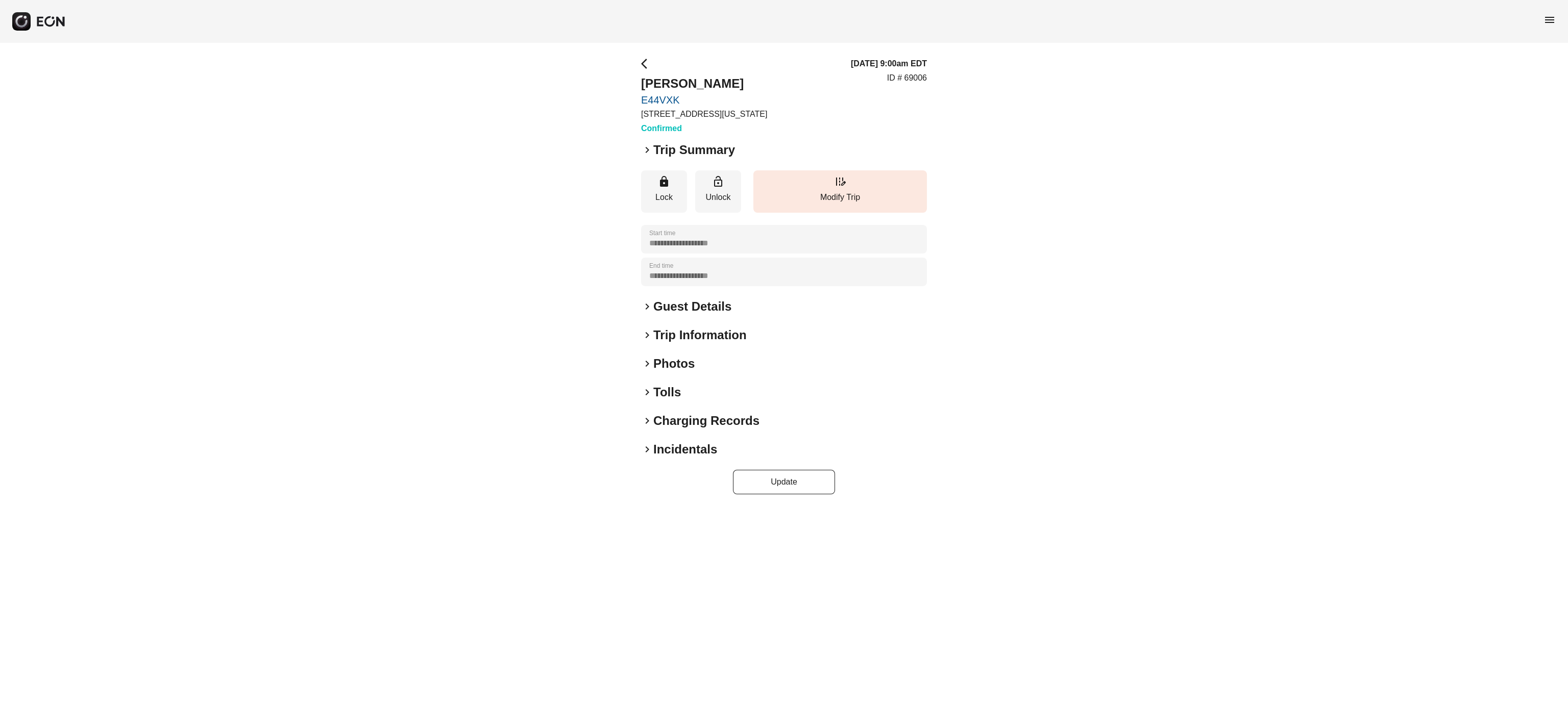
click at [917, 79] on p "ID # 69006" at bounding box center [907, 77] width 40 height 12
copy p "69006"
drag, startPoint x: 633, startPoint y: 80, endPoint x: 742, endPoint y: 74, distance: 109.2
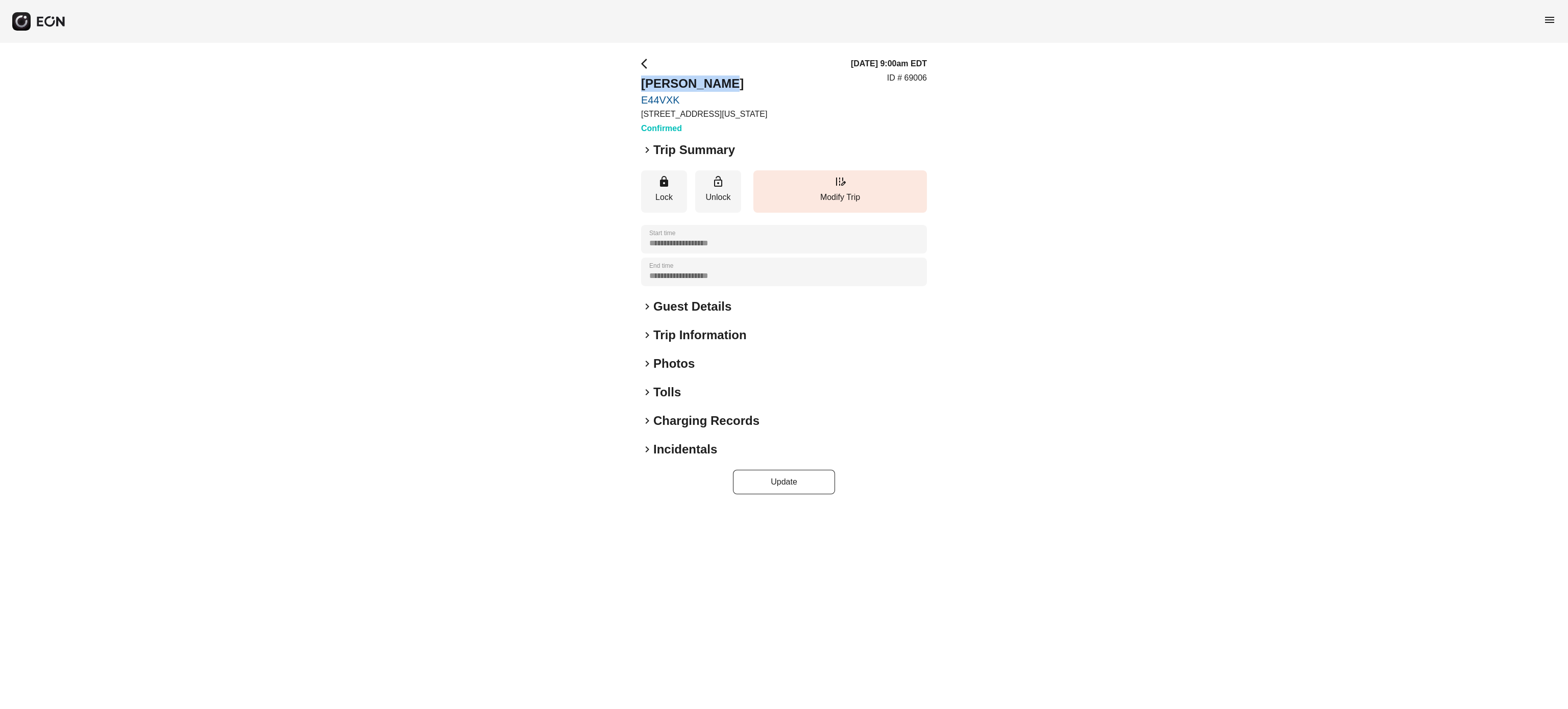
click at [742, 74] on div "**********" at bounding box center [784, 276] width 1568 height 466
copy h2 "Edwin Perez"
click at [915, 75] on p "ID # 69441" at bounding box center [907, 77] width 40 height 12
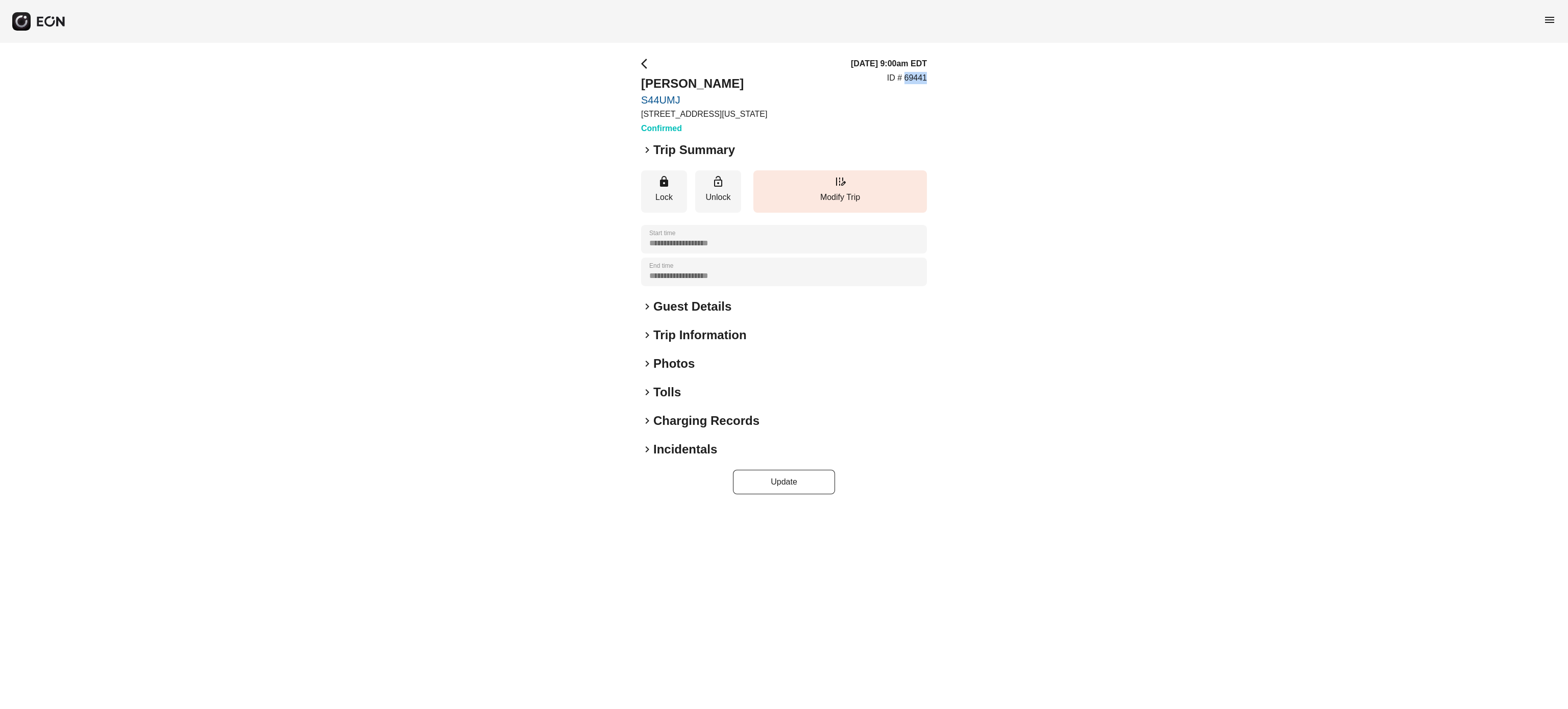
copy p "69441"
click at [801, 205] on button "edit_road Modify Trip" at bounding box center [840, 192] width 173 height 42
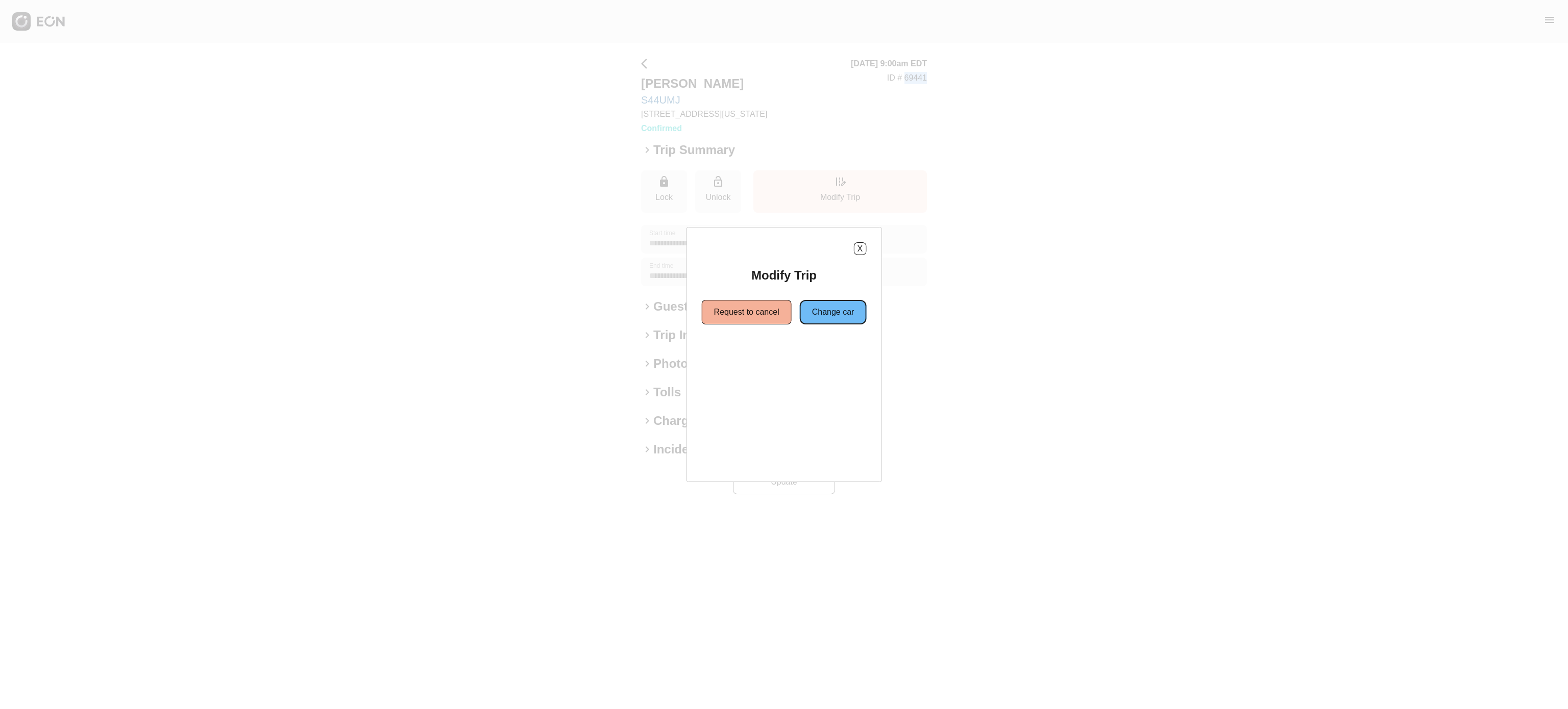
click at [821, 306] on button "Change car" at bounding box center [833, 312] width 67 height 25
click at [750, 349] on button "Same location" at bounding box center [738, 349] width 76 height 25
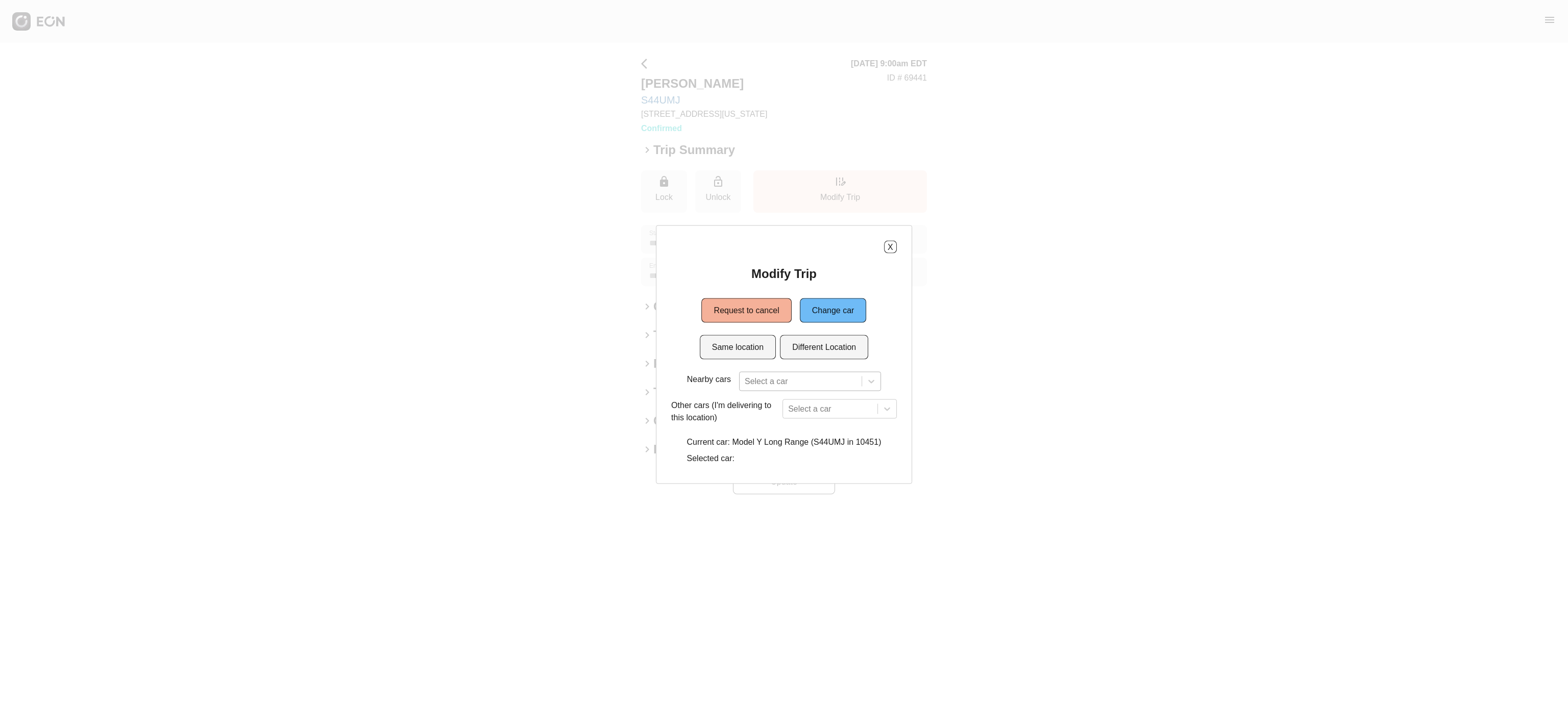
drag, startPoint x: 769, startPoint y: 370, endPoint x: 771, endPoint y: 377, distance: 7.3
click at [771, 377] on div "Modify Trip Request to cancel Change car Same location Different Location Nearb…" at bounding box center [784, 368] width 225 height 203
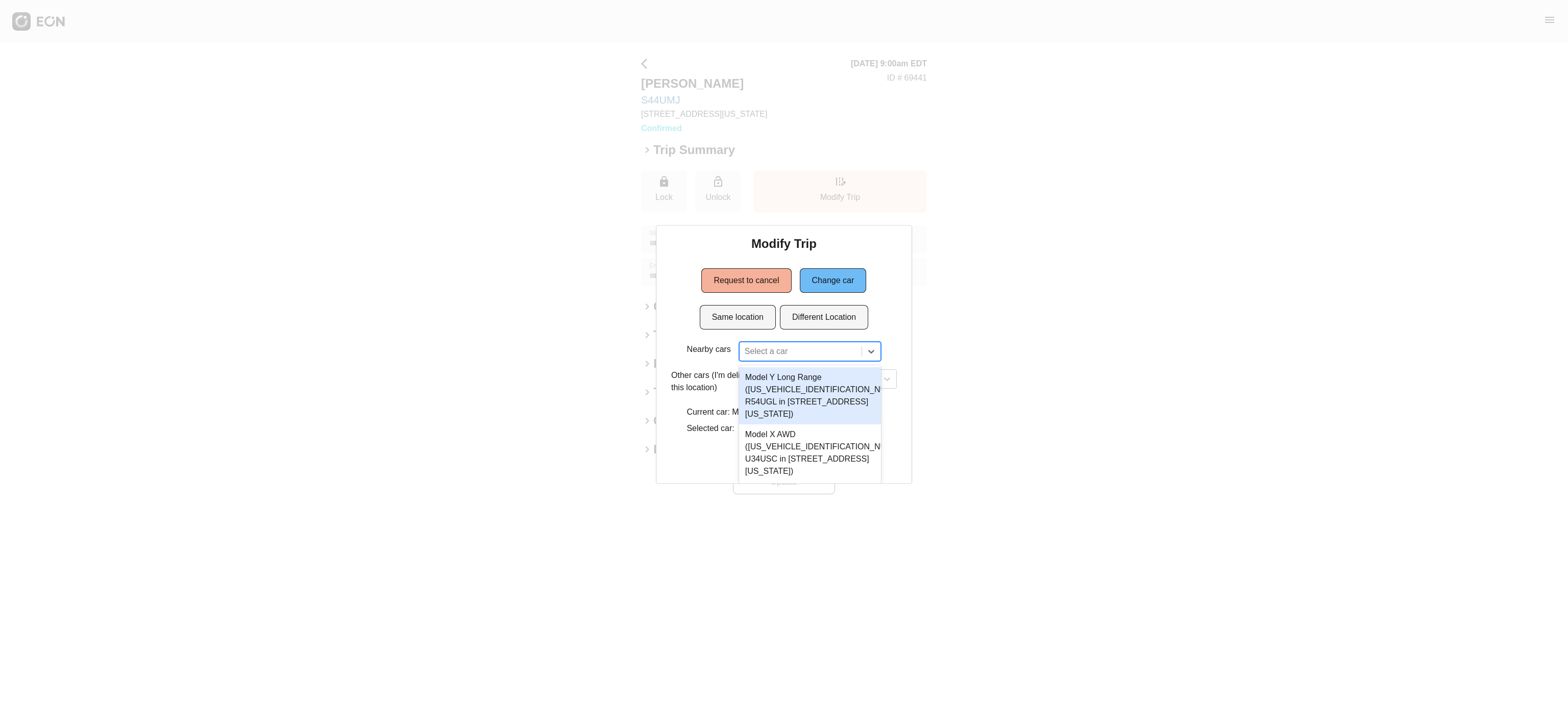
click at [771, 361] on div "2 results available. Use Up and Down to choose options, press Enter to select t…" at bounding box center [809, 352] width 142 height 20
paste input "**********"
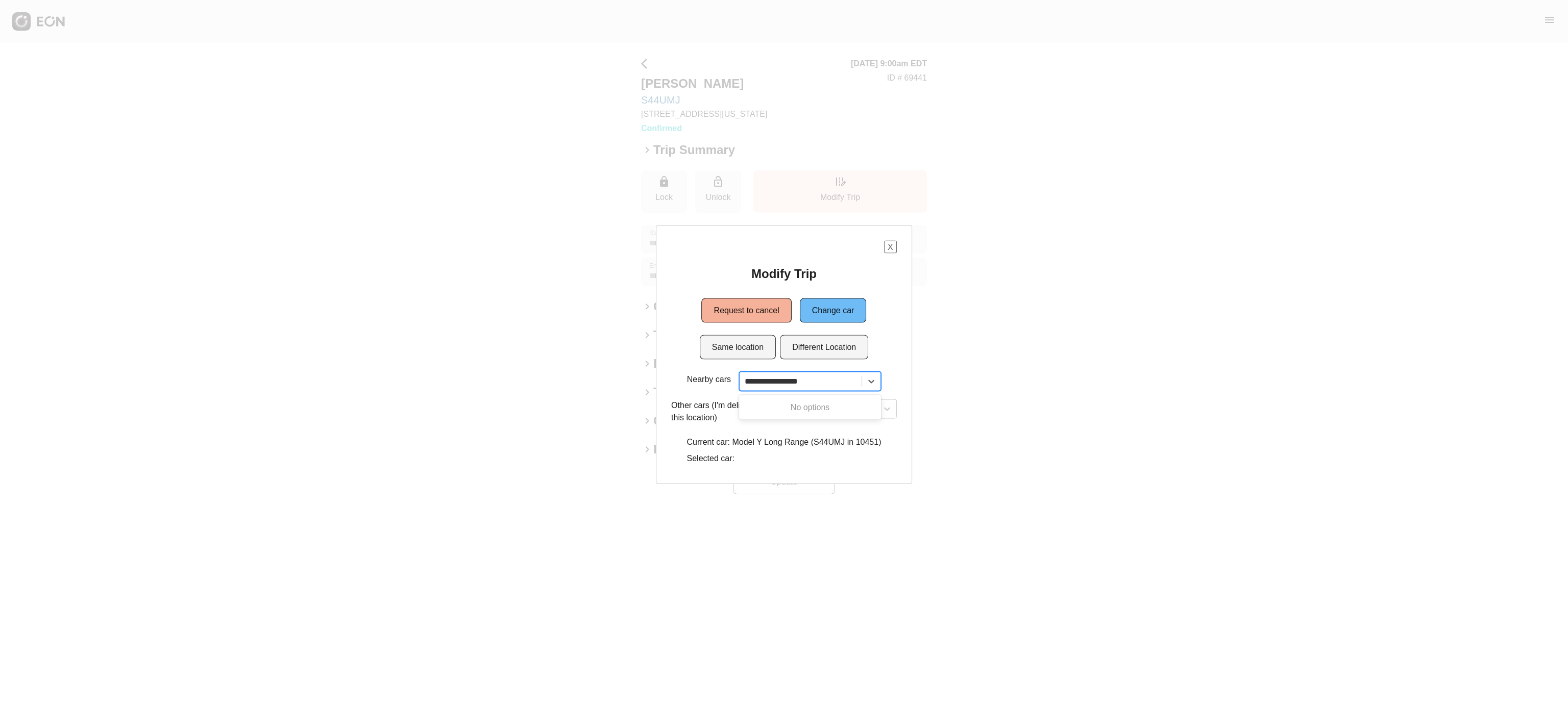
type input "**********"
click at [893, 251] on button "X" at bounding box center [890, 247] width 13 height 13
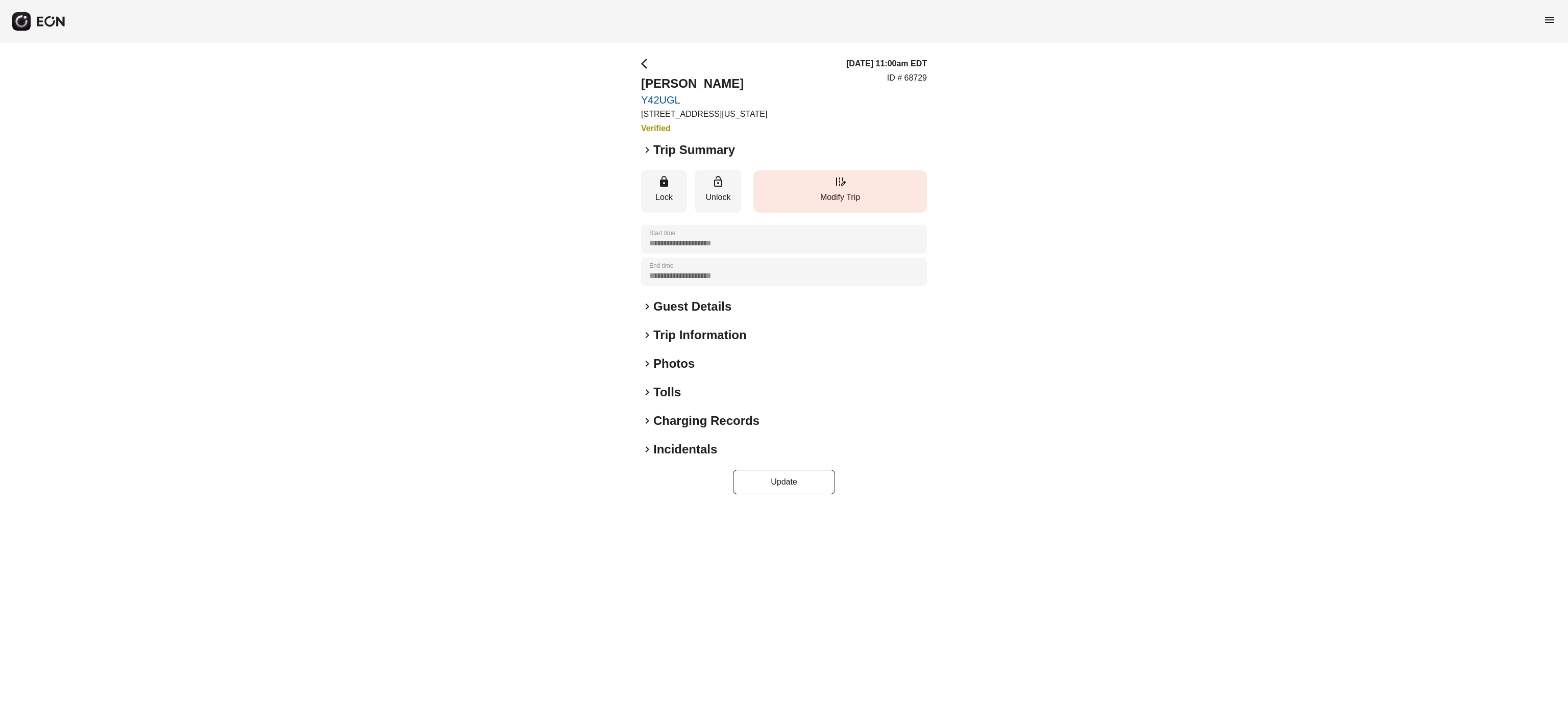
click at [859, 182] on button "edit_road Modify Trip" at bounding box center [840, 192] width 173 height 42
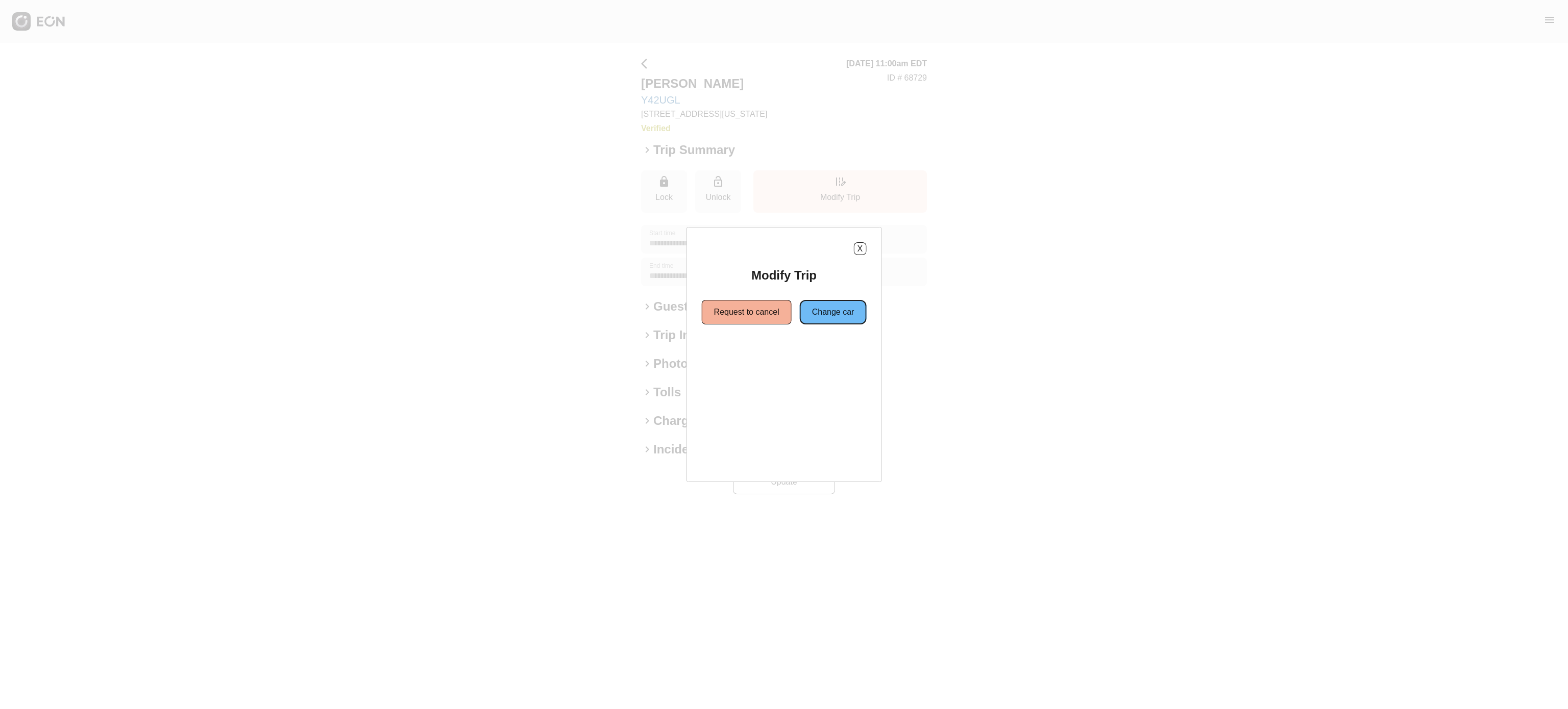
click at [833, 320] on button "Change car" at bounding box center [833, 312] width 67 height 25
click at [763, 345] on button "Same location" at bounding box center [738, 349] width 76 height 25
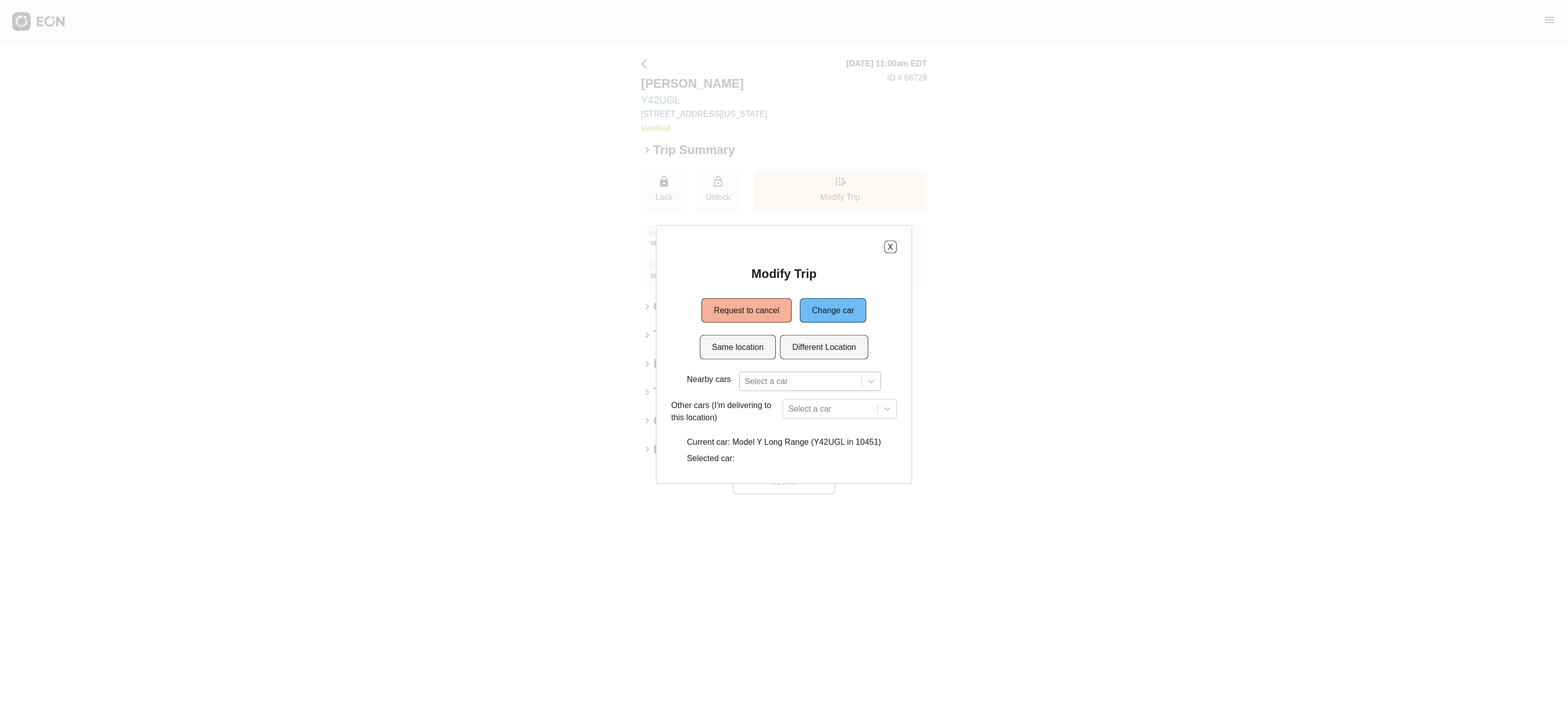
scroll to position [63, 0]
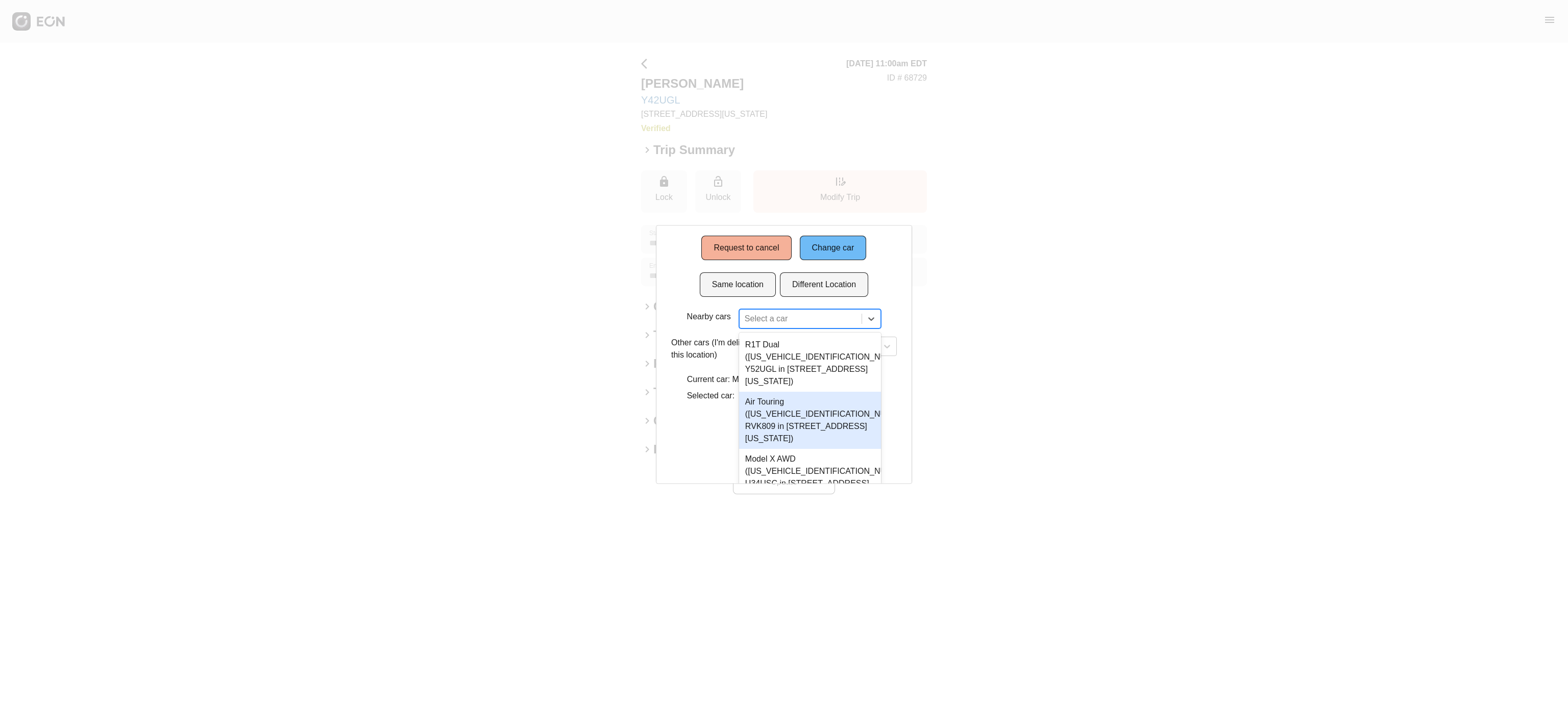
click at [759, 329] on div "3 results available. Use Up and Down to choose options, press Enter to select t…" at bounding box center [809, 319] width 142 height 20
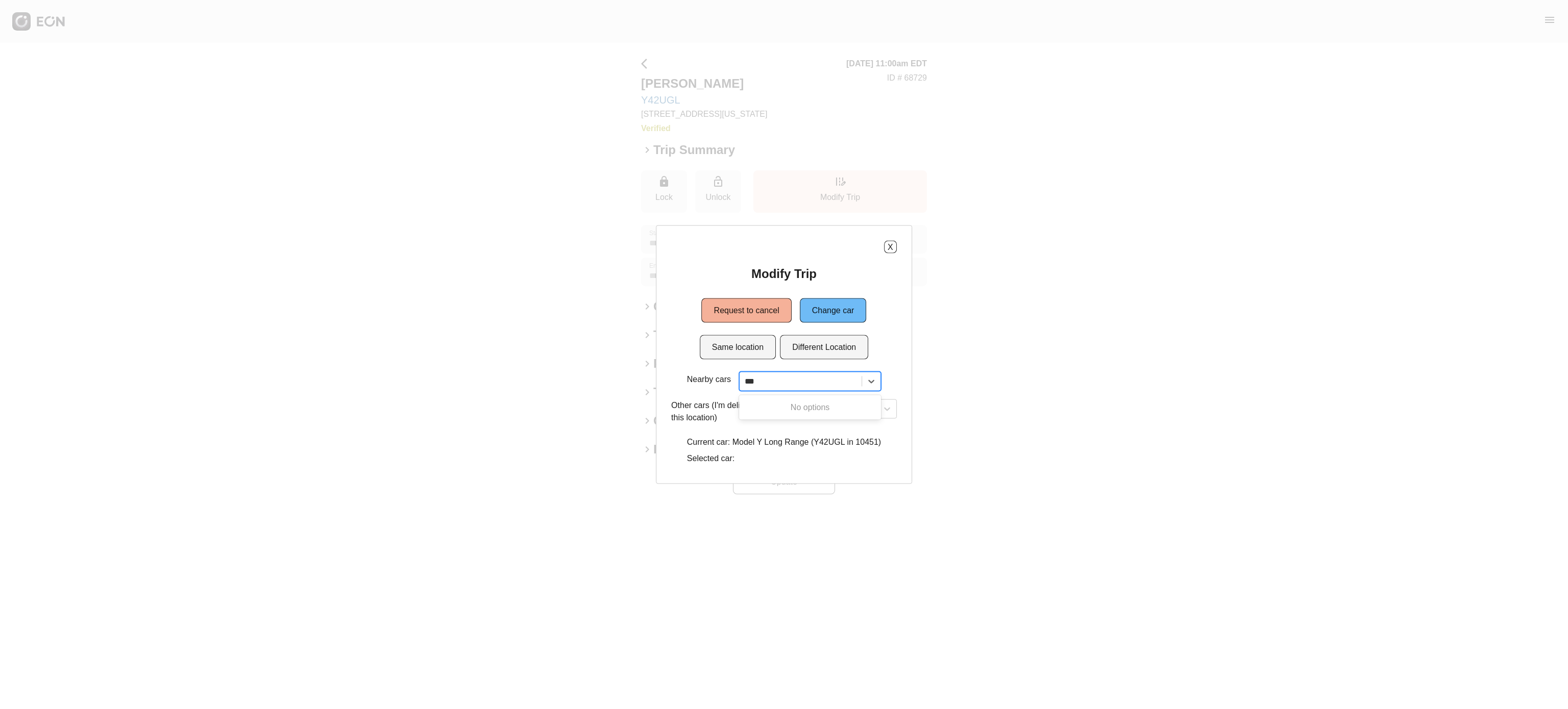
scroll to position [0, 0]
type input "*"
click at [874, 358] on div "Modify Trip Request to cancel Change car Same location Different Location Nearb…" at bounding box center [784, 368] width 225 height 203
click at [892, 246] on button "X" at bounding box center [890, 247] width 13 height 13
